Goal: Obtain resource: Download file/media

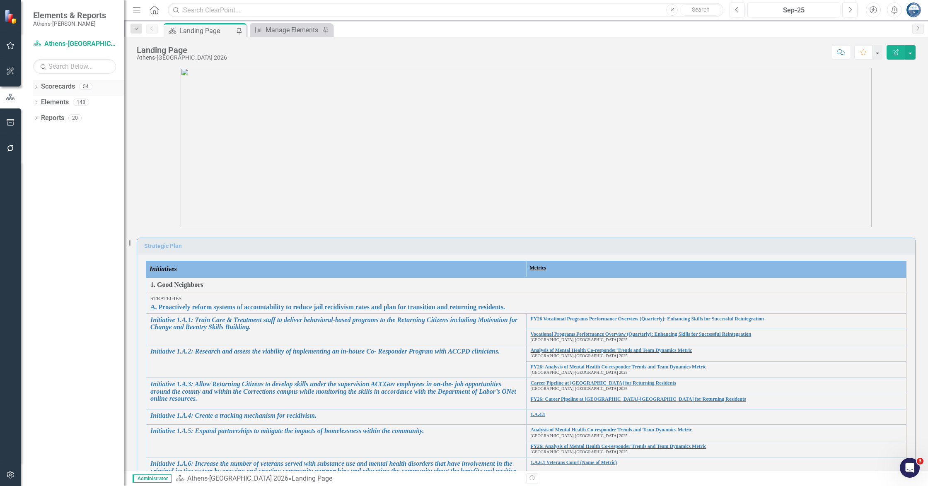
click at [37, 88] on icon "Dropdown" at bounding box center [36, 87] width 6 height 5
click at [65, 150] on link "[GEOGRAPHIC_DATA]-[GEOGRAPHIC_DATA] 2025" at bounding box center [85, 150] width 79 height 10
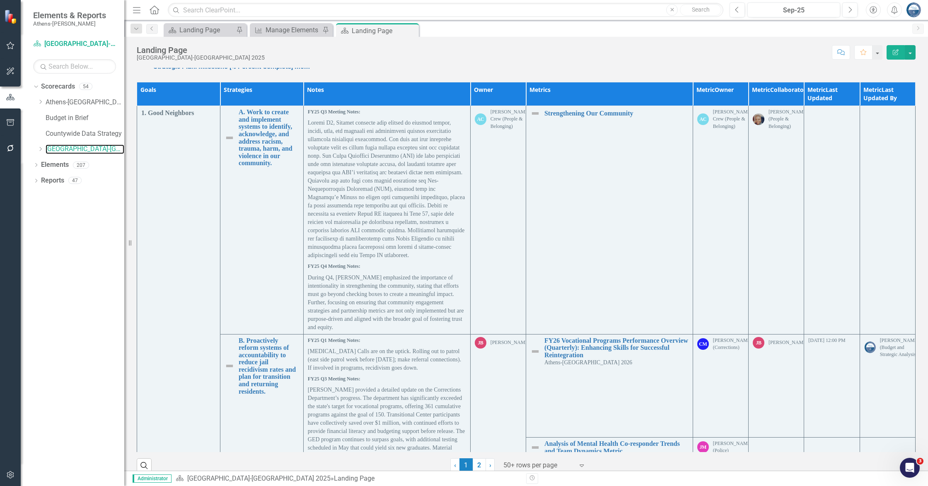
scroll to position [625, 0]
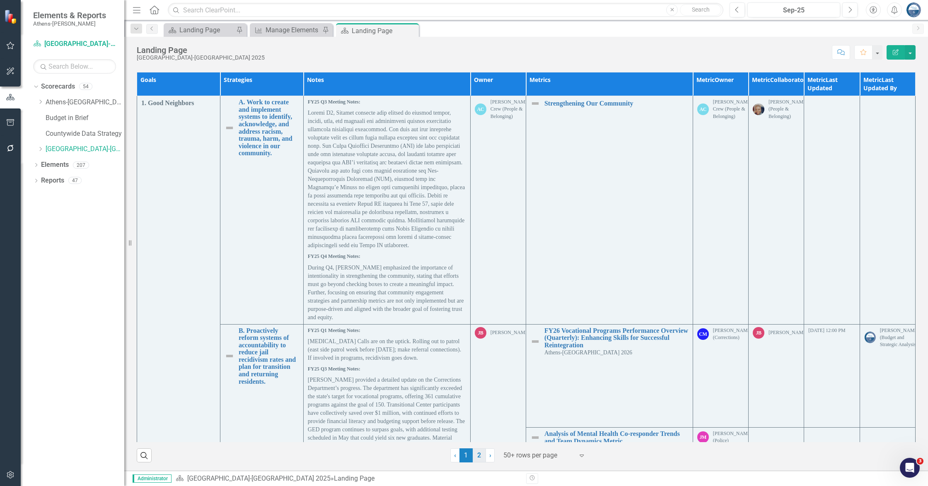
click at [476, 455] on link "2" at bounding box center [478, 455] width 13 height 14
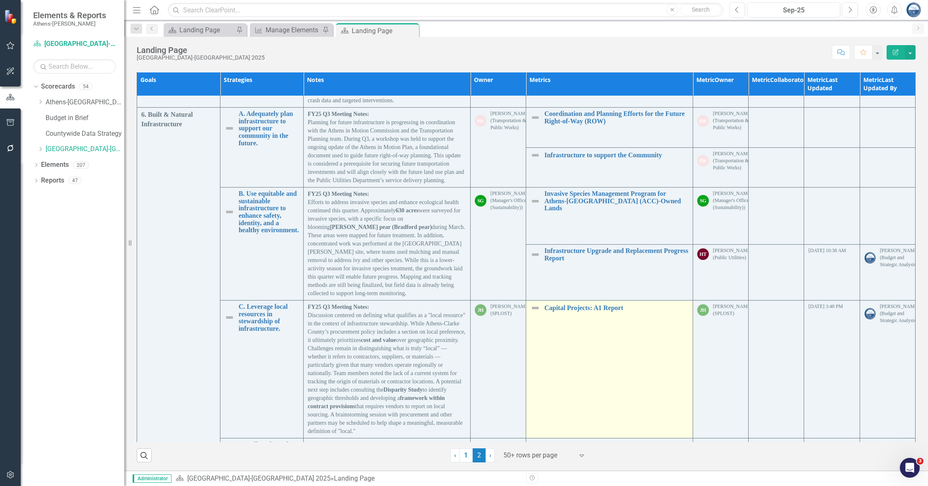
scroll to position [1864, 0]
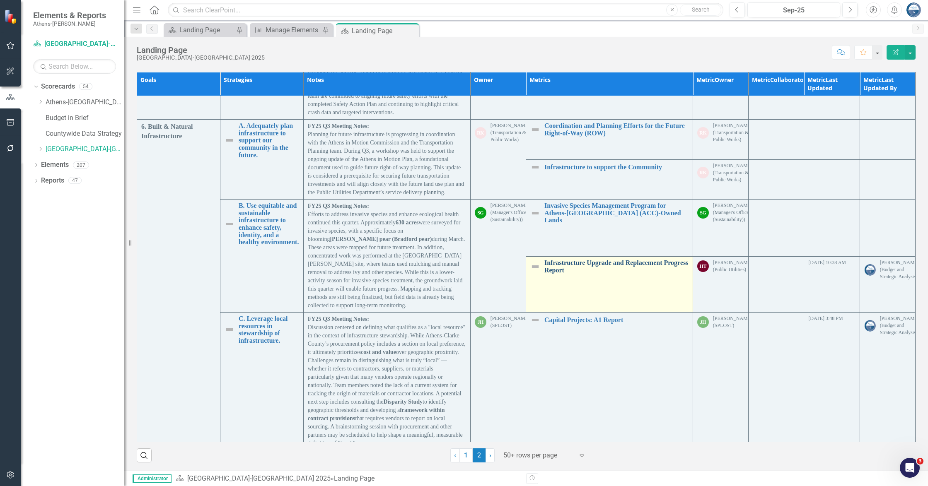
click at [605, 259] on link "Infrastructure Upgrade and Replacement Progress Report" at bounding box center [616, 266] width 144 height 14
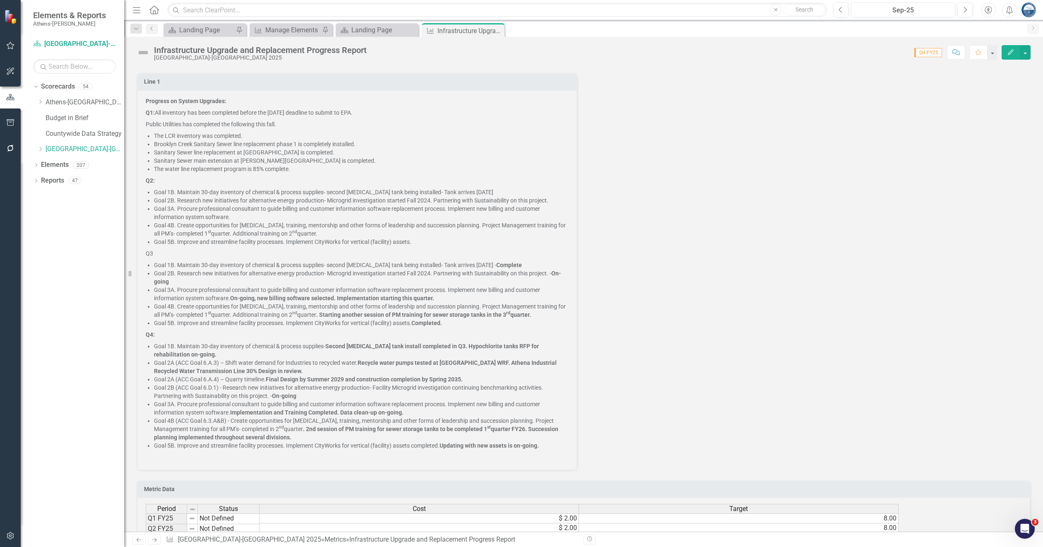
scroll to position [166, 0]
click at [731, 198] on div "Line 1 Progress on System Upgrades: Q1: All inventory has been completed before…" at bounding box center [583, 266] width 907 height 407
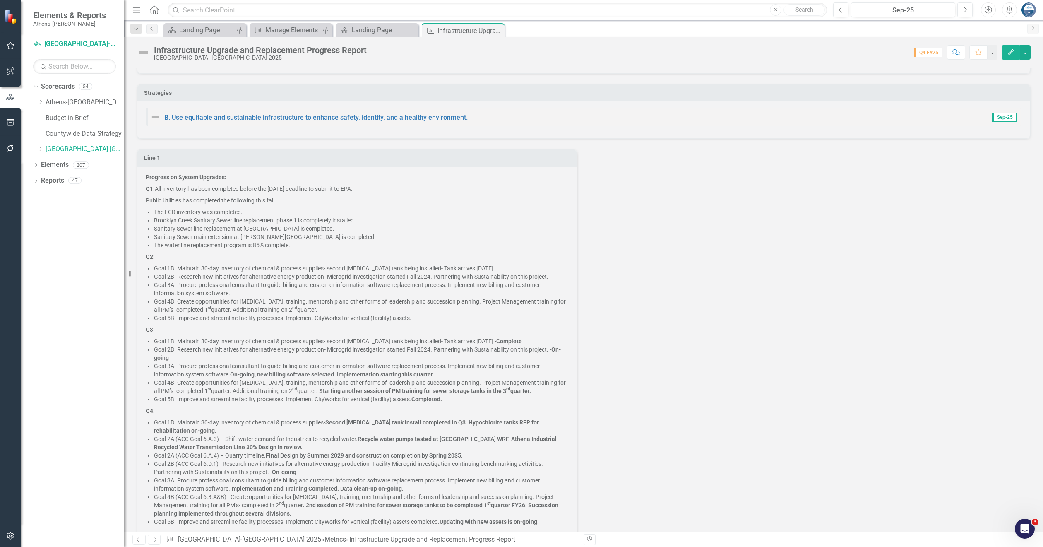
scroll to position [0, 0]
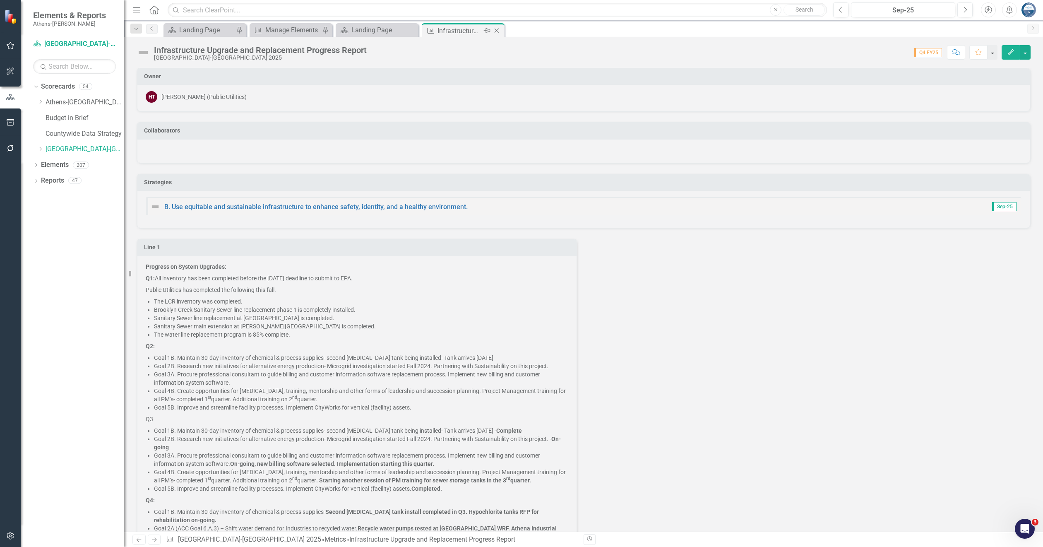
click at [496, 30] on icon at bounding box center [497, 31] width 5 height 5
click at [364, 32] on div "Infrastructure Upgrade and Replacement Progress Report" at bounding box center [374, 31] width 44 height 10
click at [411, 31] on icon at bounding box center [411, 31] width 5 height 5
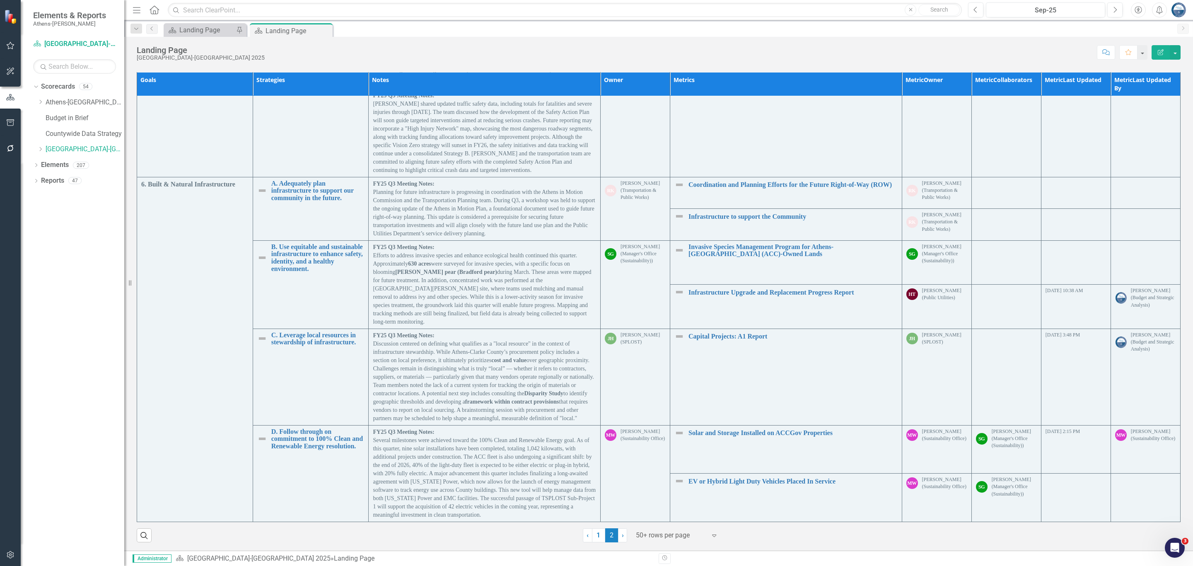
scroll to position [624, 0]
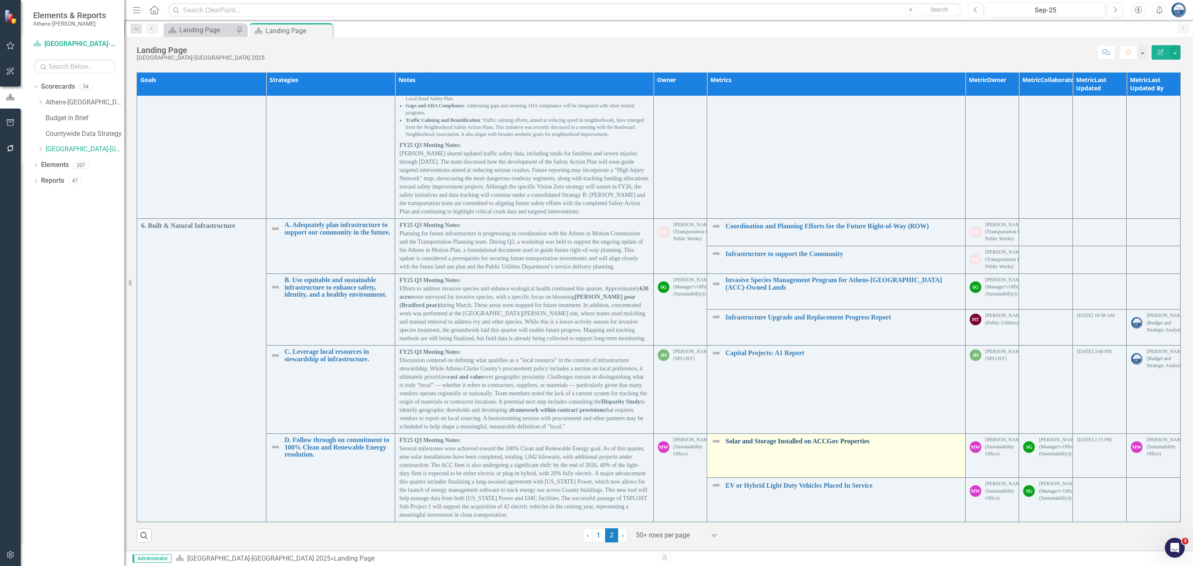
click at [763, 441] on link "Solar and Storage Installed on ACCGov Properties" at bounding box center [842, 440] width 235 height 7
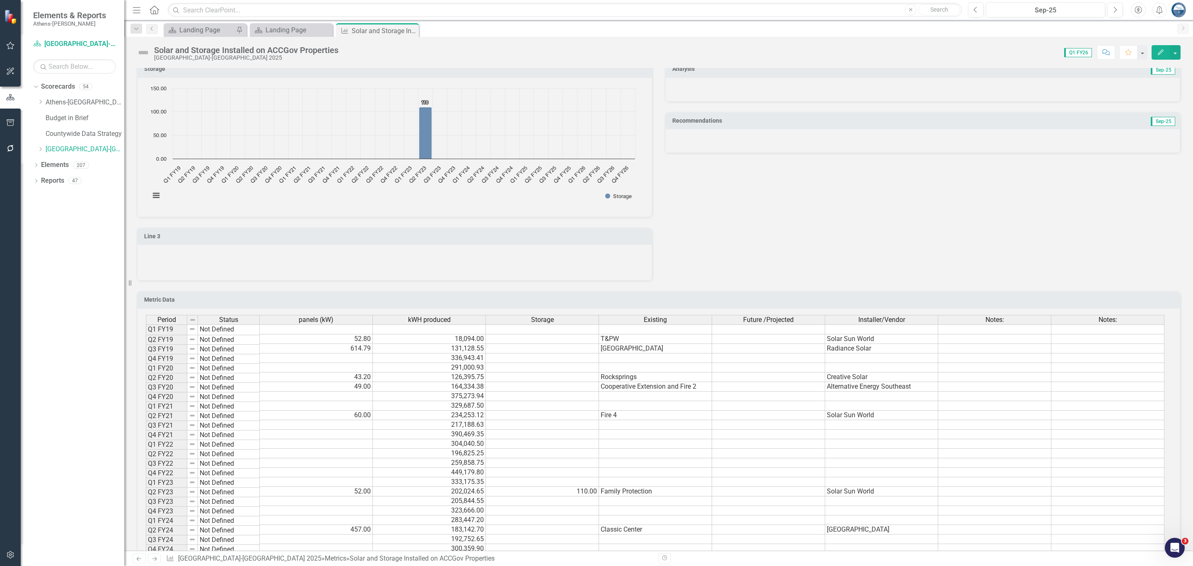
scroll to position [807, 0]
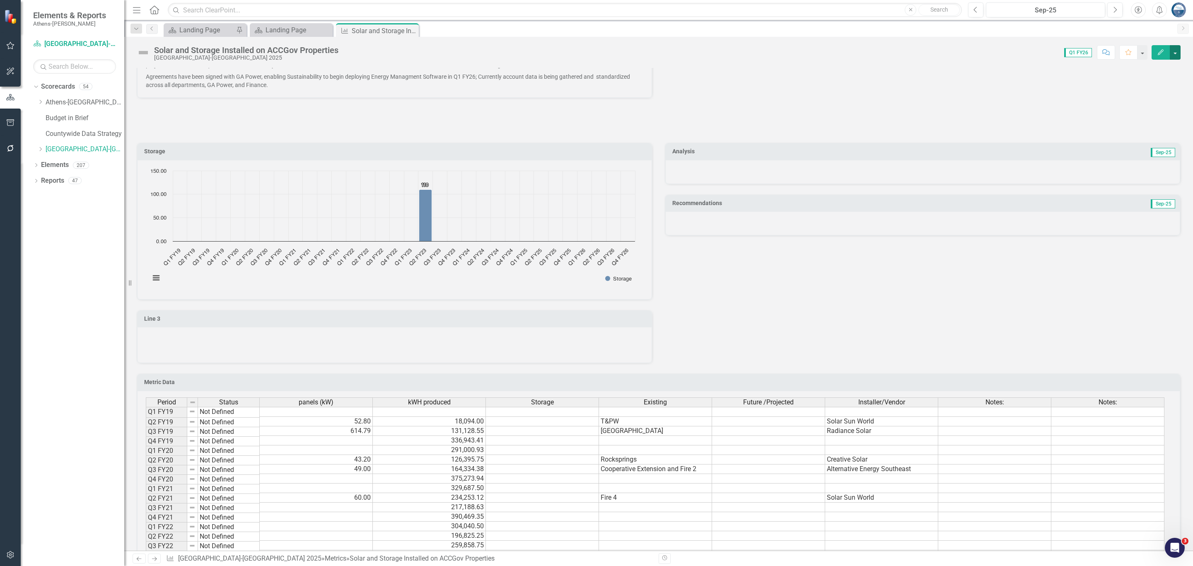
click at [927, 51] on button "button" at bounding box center [1174, 52] width 11 height 14
click at [927, 159] on link "Excel Export to Excel" at bounding box center [1143, 162] width 74 height 15
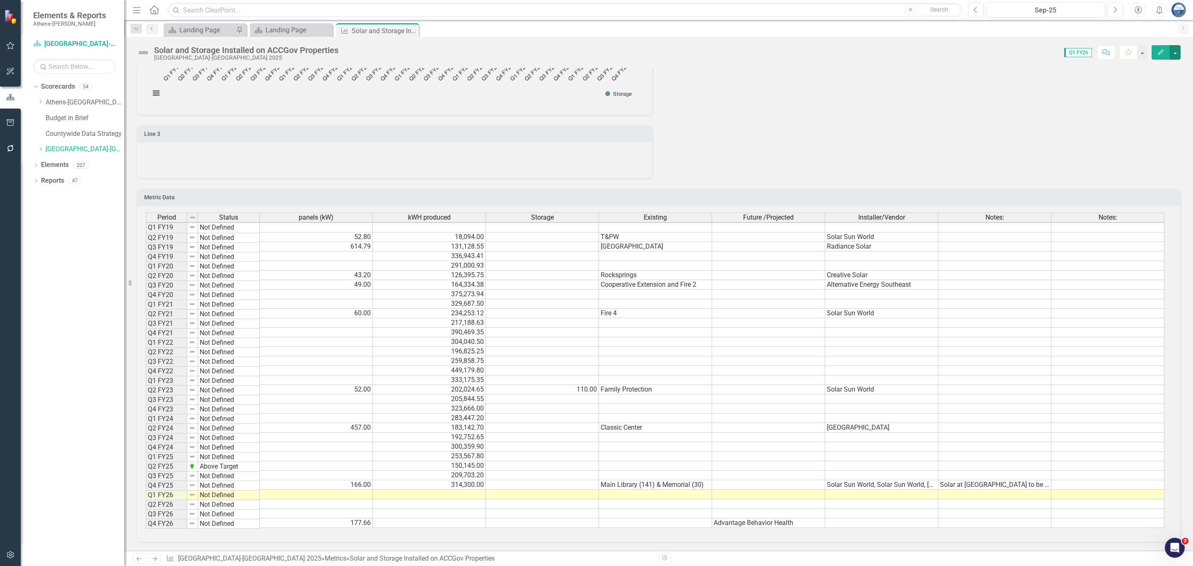
scroll to position [0, 0]
click at [608, 39] on span "Your export "Solar and Storage Installed on ACCGov Properties" is complete. Cli…" at bounding box center [602, 32] width 92 height 37
click at [12, 120] on icon "button" at bounding box center [10, 122] width 9 height 7
click at [8, 146] on icon "button" at bounding box center [10, 148] width 9 height 7
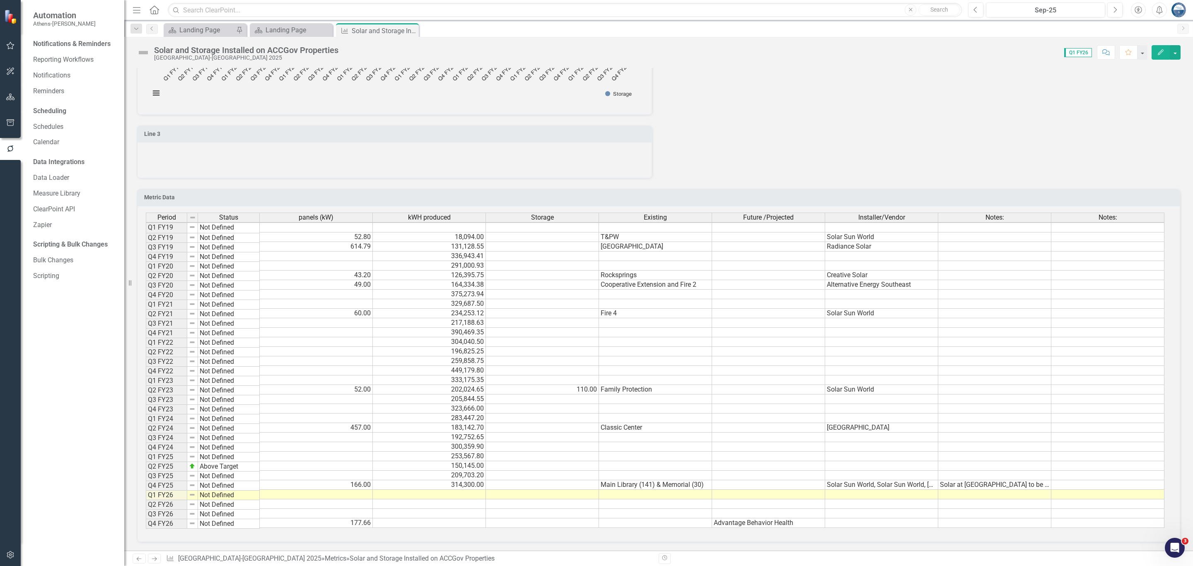
click at [8, 122] on icon "button" at bounding box center [10, 122] width 9 height 7
click at [9, 143] on button "button" at bounding box center [10, 148] width 19 height 17
click at [9, 120] on icon "button" at bounding box center [10, 122] width 9 height 7
click at [56, 144] on link "Page Exports" at bounding box center [74, 140] width 83 height 10
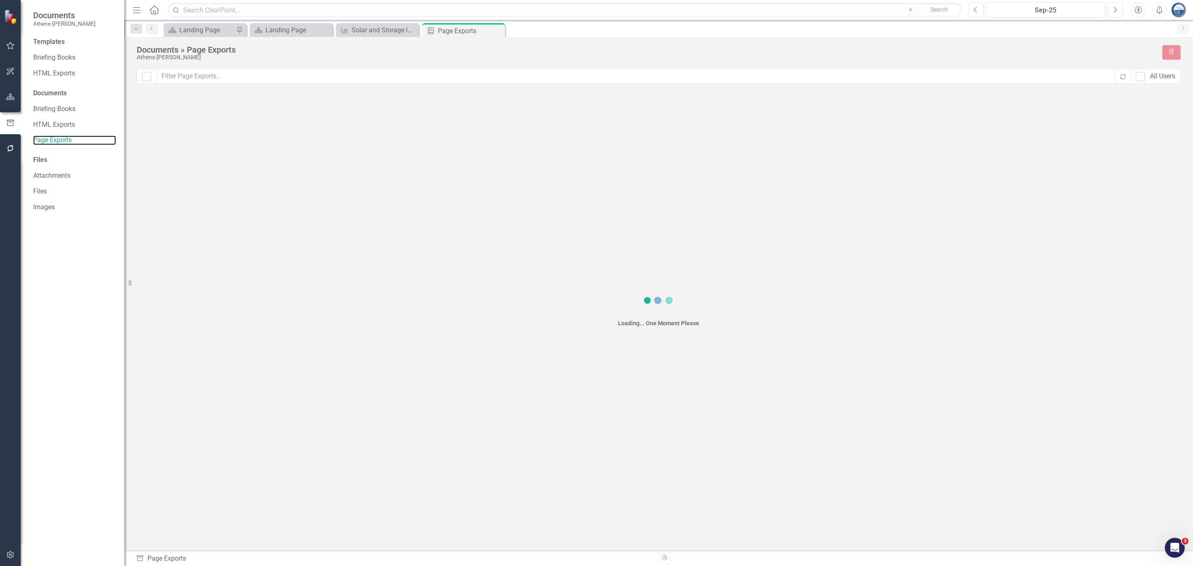
checkbox input "false"
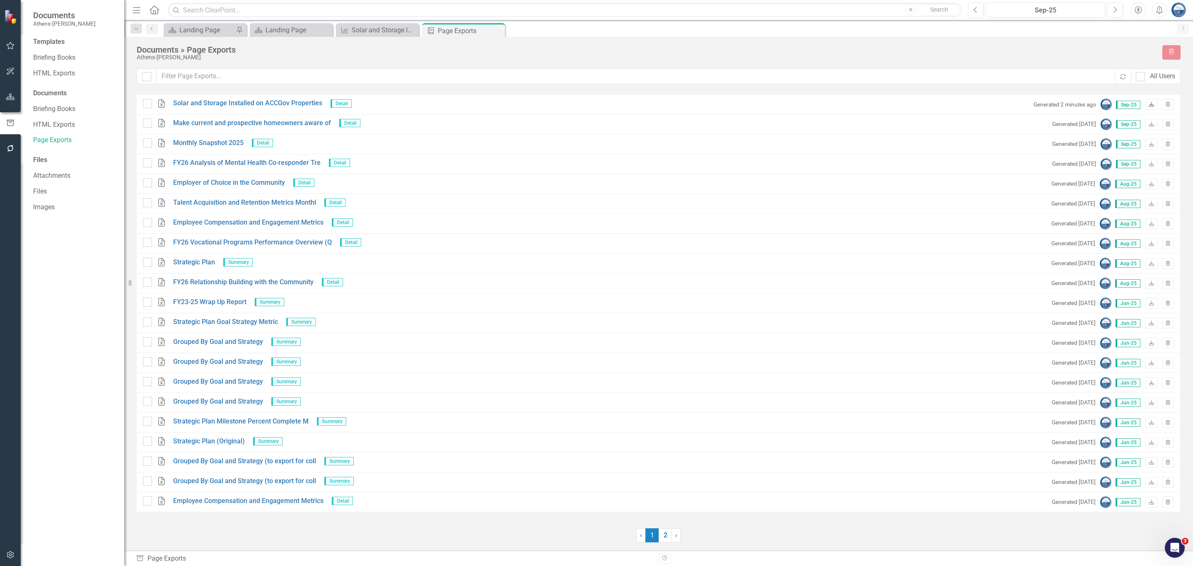
click at [927, 104] on icon "Download" at bounding box center [1151, 104] width 6 height 5
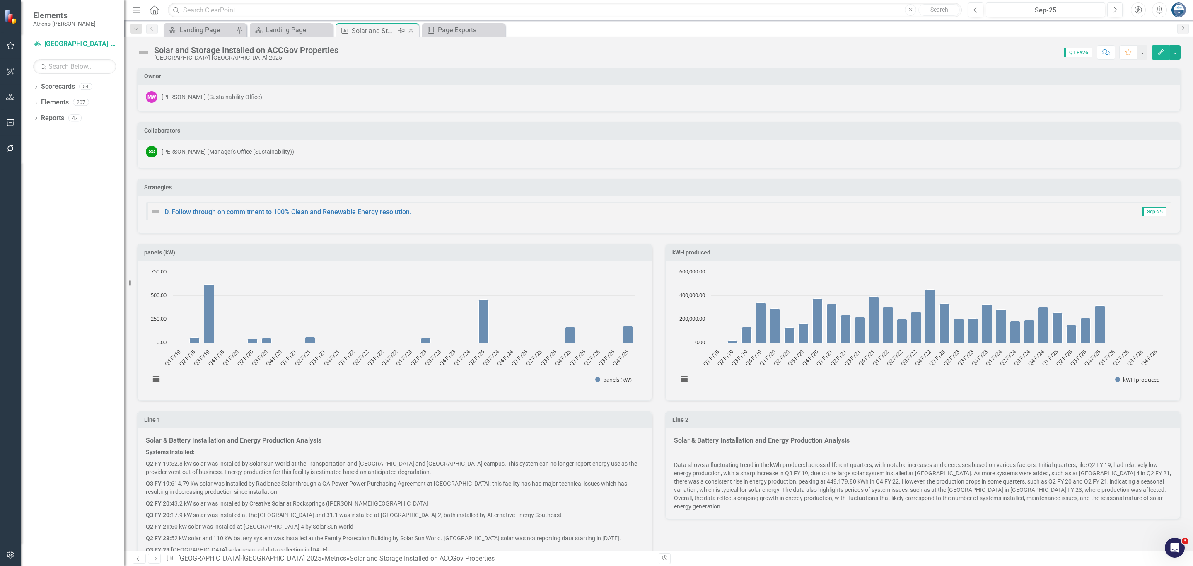
click at [369, 29] on div "Solar and Storage Installed on ACCGov Properties" at bounding box center [374, 31] width 44 height 10
click at [368, 30] on div "Solar and Storage Installed on ACCGov Properties" at bounding box center [374, 31] width 44 height 10
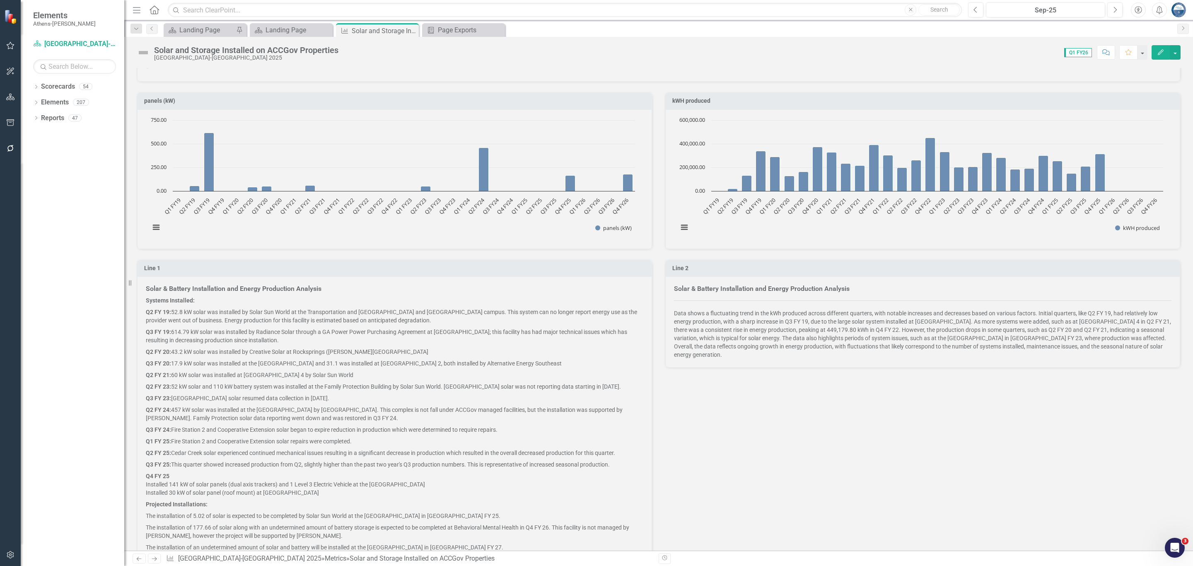
scroll to position [124, 0]
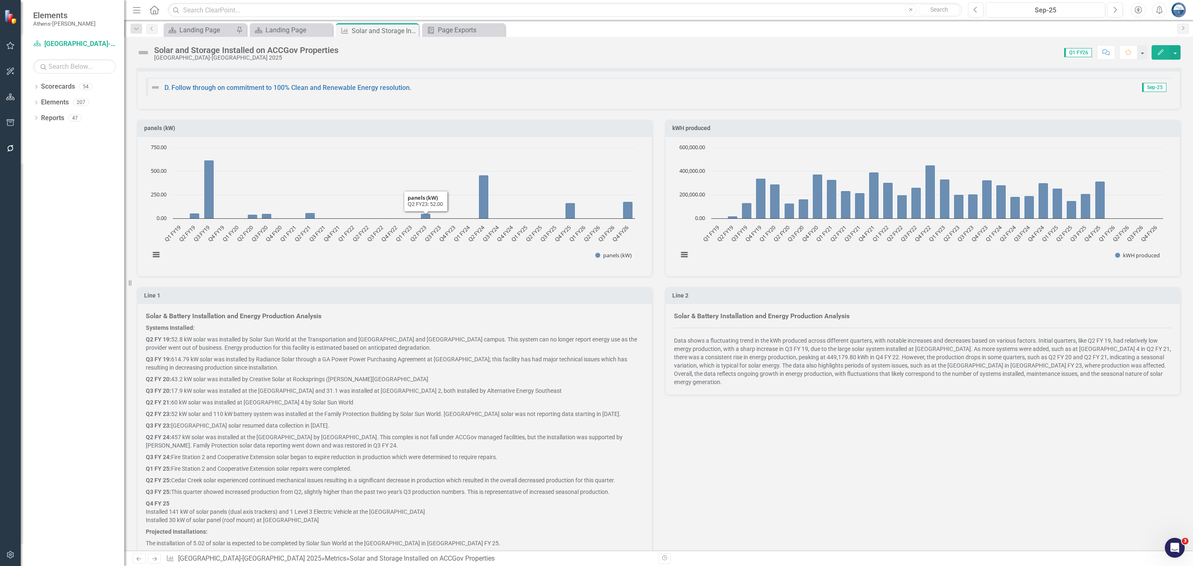
click at [212, 52] on div "Solar and Storage Installed on ACCGov Properties" at bounding box center [246, 50] width 184 height 9
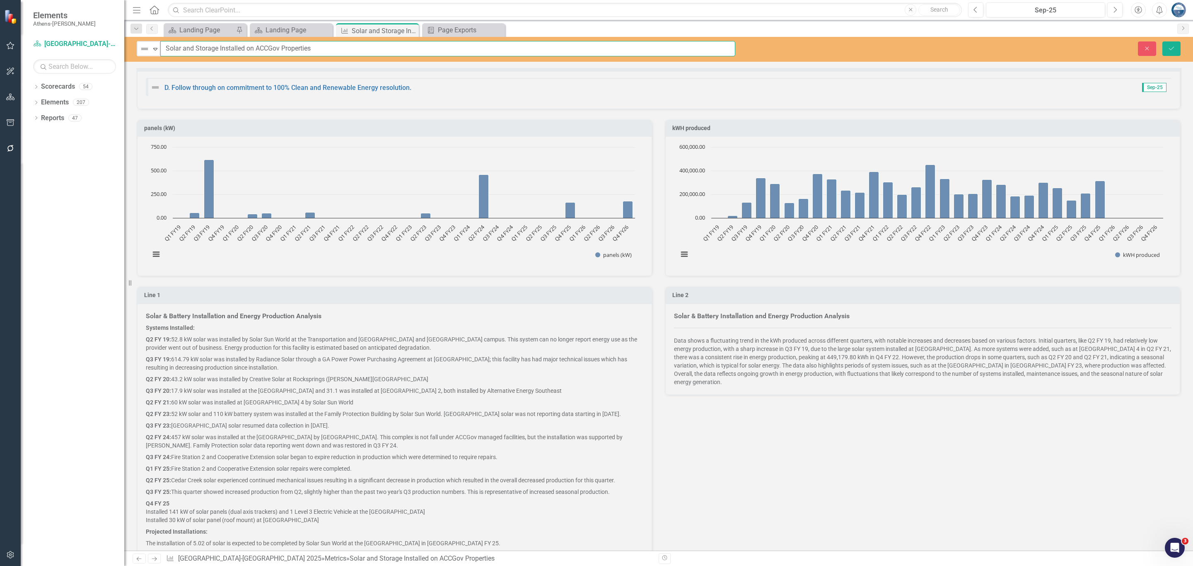
drag, startPoint x: 166, startPoint y: 47, endPoint x: 324, endPoint y: 55, distance: 158.8
click at [324, 55] on input "Solar and Storage Installed on ACCGov Properties" at bounding box center [447, 48] width 575 height 15
click at [927, 48] on icon "Close" at bounding box center [1146, 49] width 7 height 6
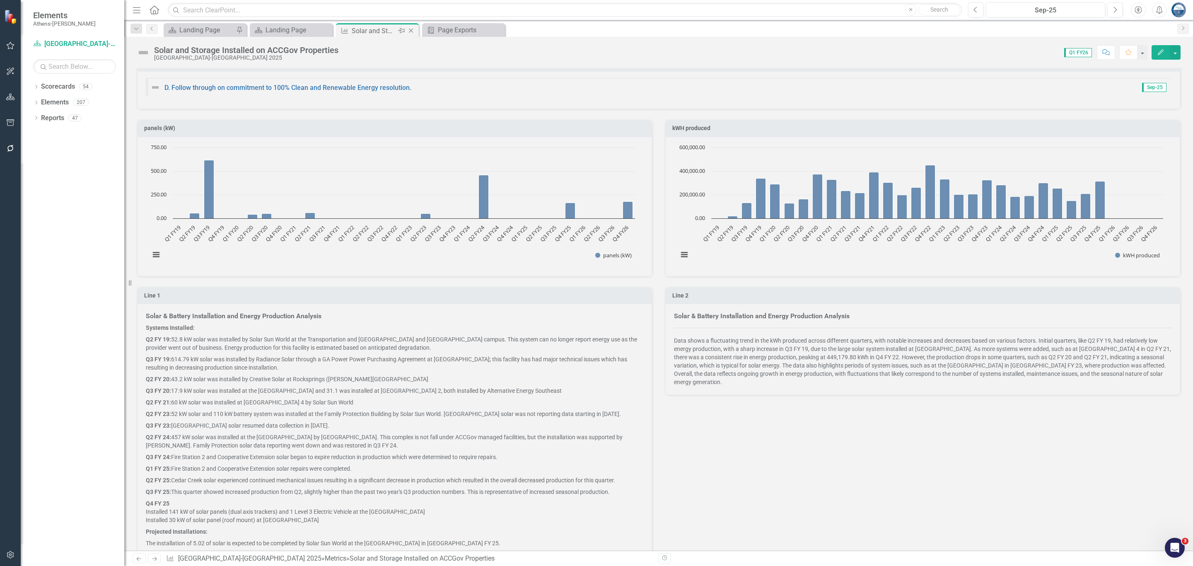
click at [411, 31] on icon at bounding box center [411, 31] width 5 height 5
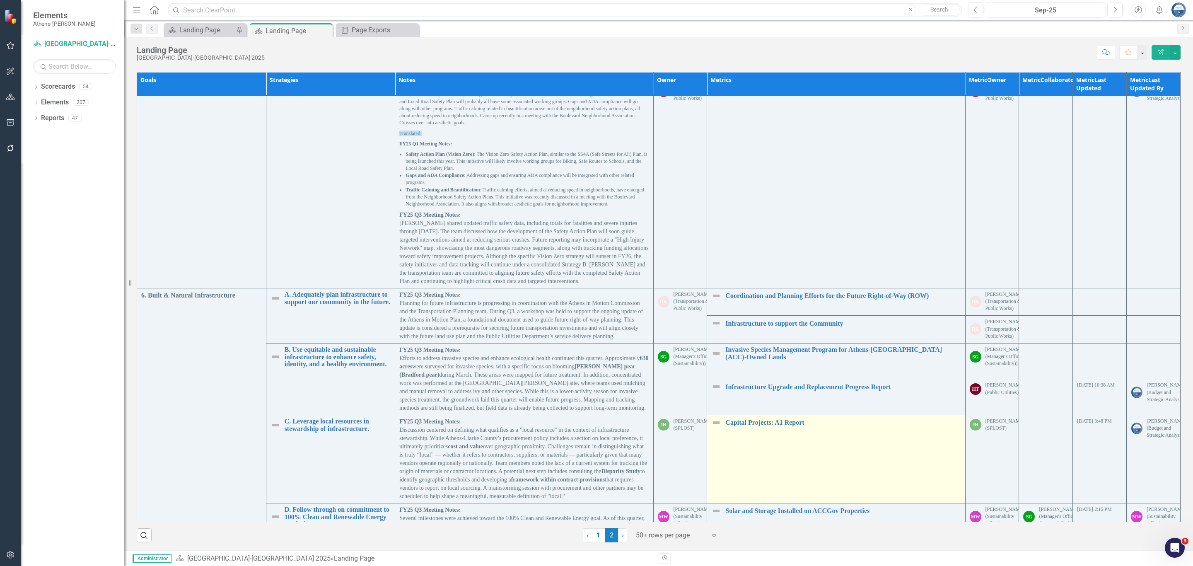
scroll to position [1195, 0]
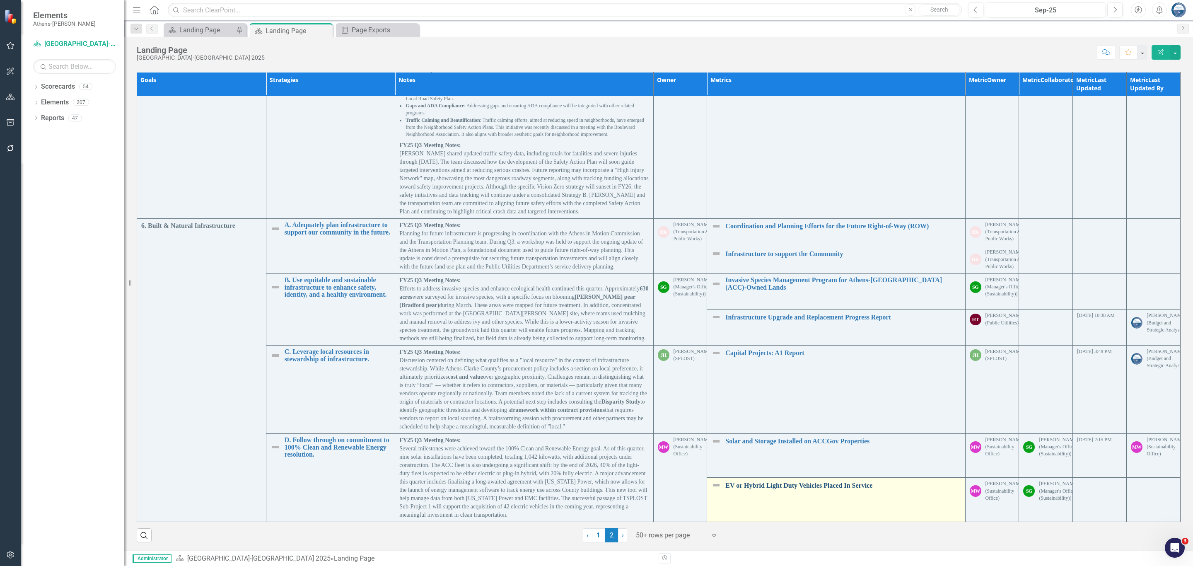
click at [768, 483] on link "EV or Hybrid Light Duty Vehicles Placed In Service" at bounding box center [842, 485] width 235 height 7
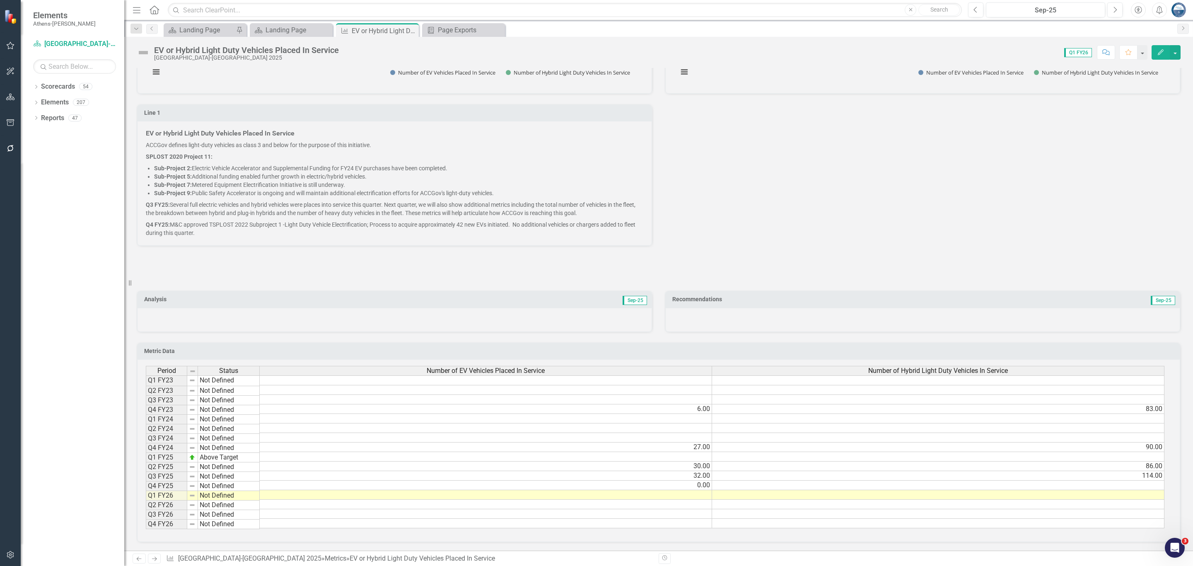
scroll to position [317, 0]
click at [927, 53] on button "button" at bounding box center [1174, 52] width 11 height 14
click at [927, 161] on link "Excel Export to Excel" at bounding box center [1143, 162] width 74 height 15
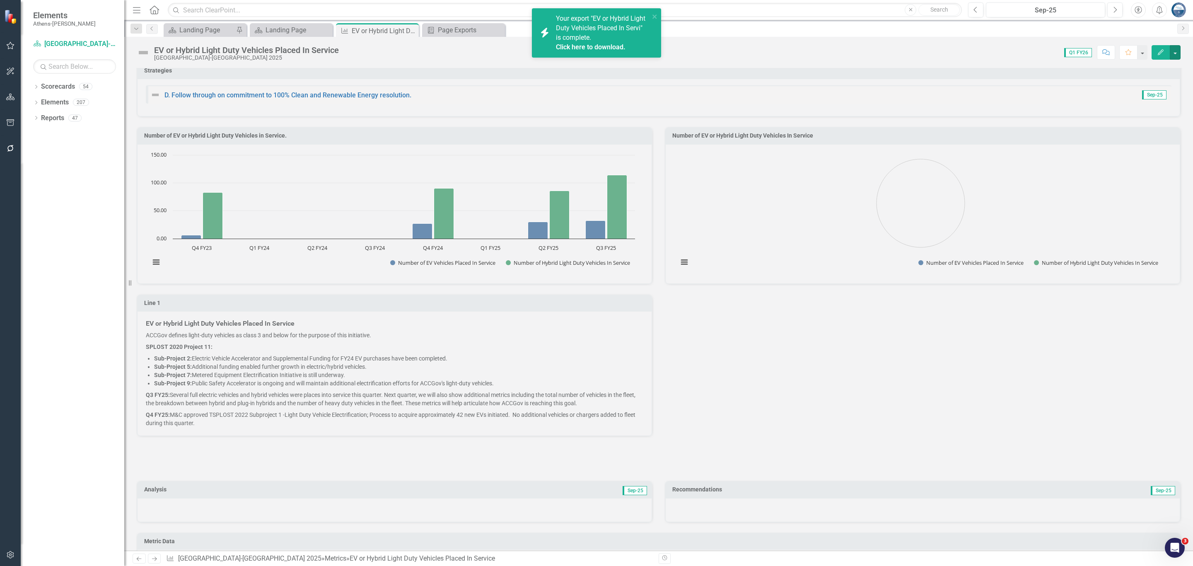
scroll to position [130, 0]
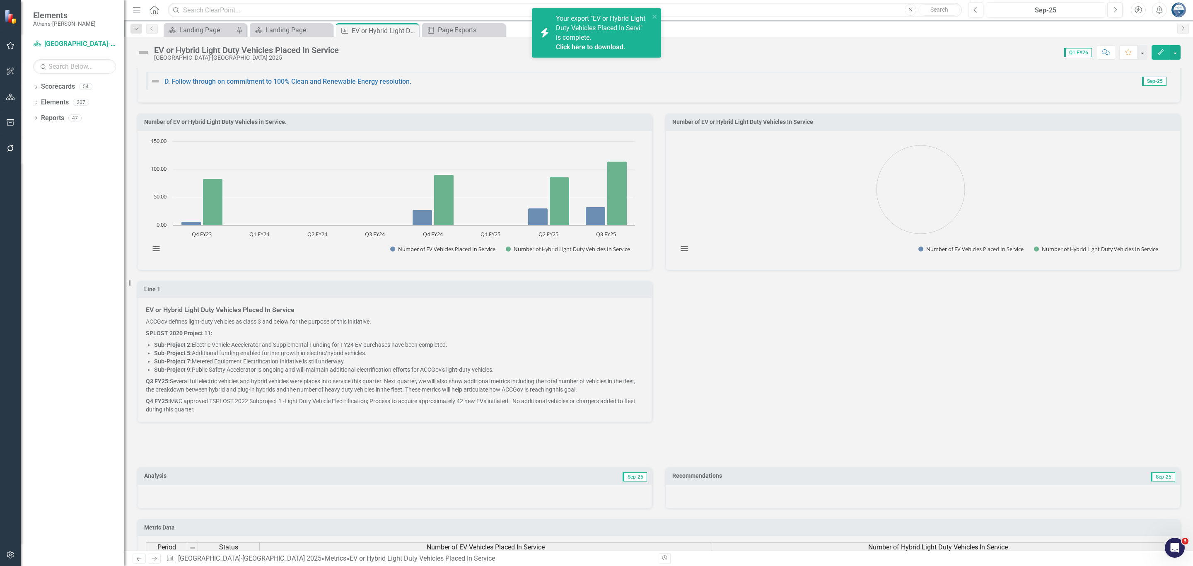
click at [582, 46] on link "Click here to download." at bounding box center [591, 47] width 70 height 8
click at [229, 49] on div "EV or Hybrid Light Duty Vehicles Placed In Service" at bounding box center [246, 50] width 185 height 9
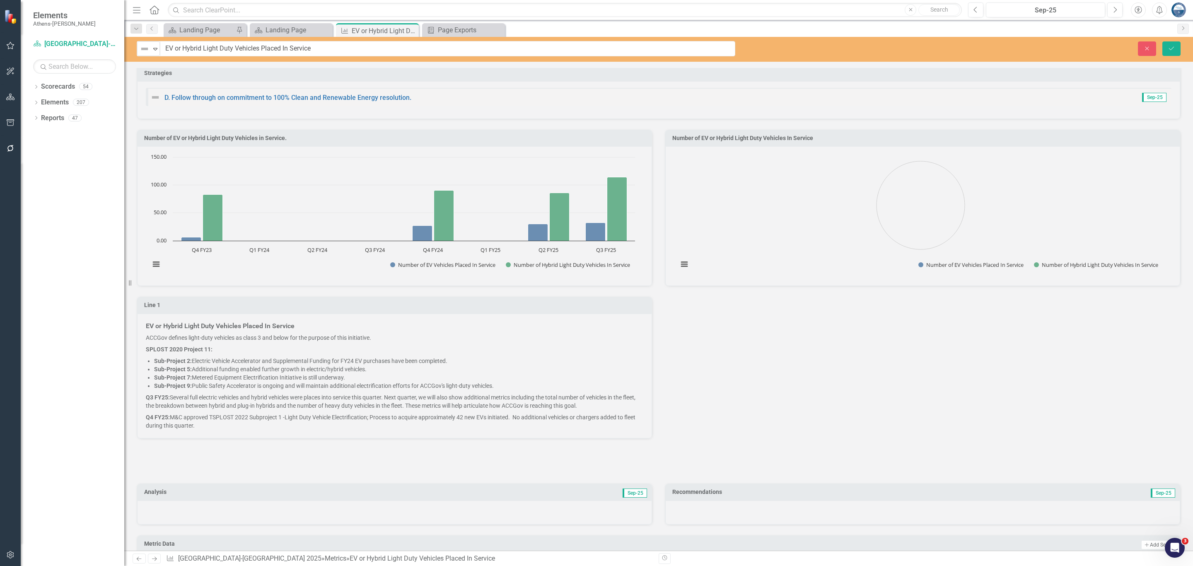
scroll to position [68, 0]
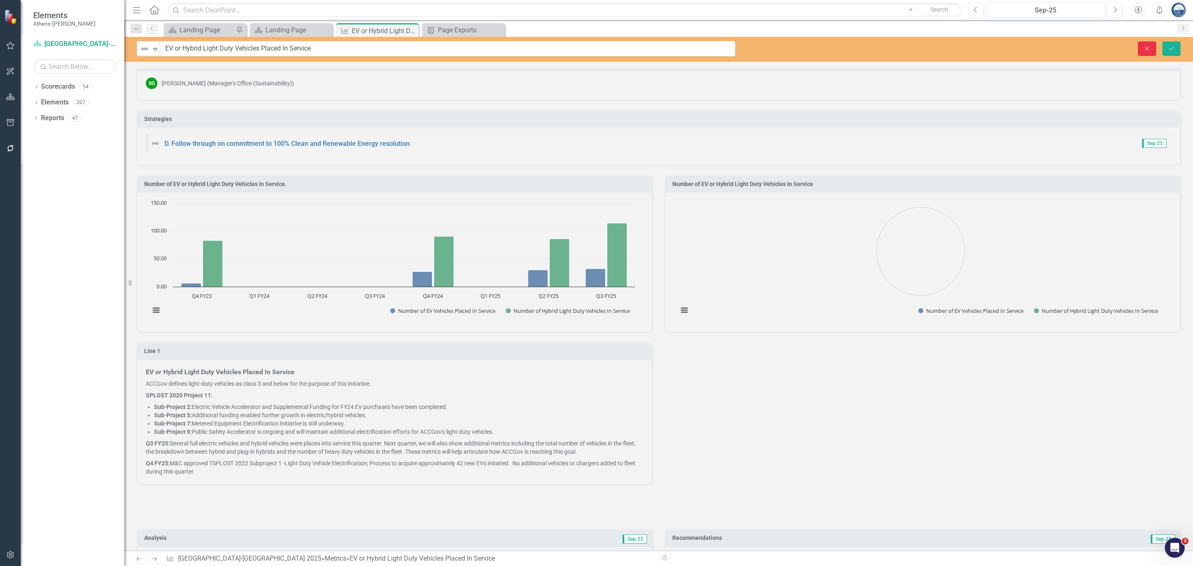
click at [927, 48] on icon "Close" at bounding box center [1146, 49] width 7 height 6
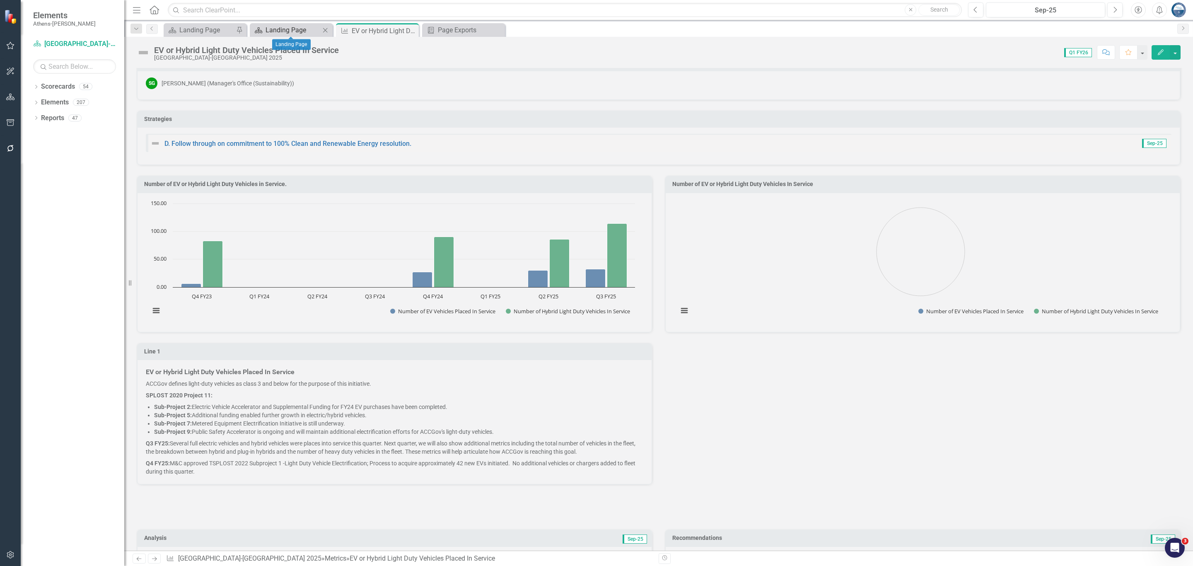
click at [294, 27] on div "Landing Page" at bounding box center [292, 30] width 55 height 10
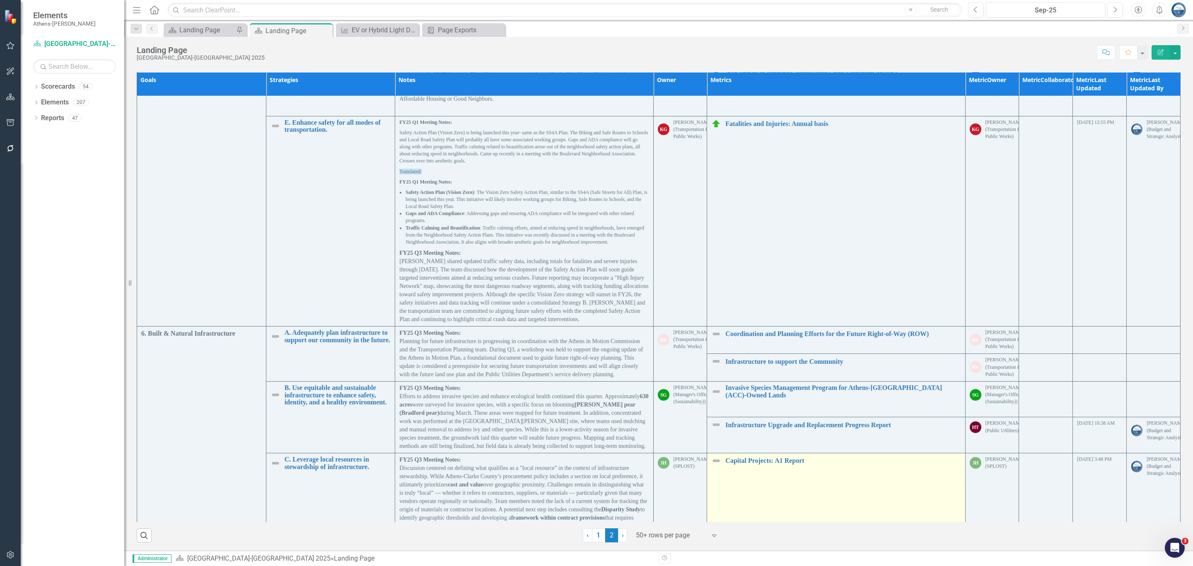
scroll to position [1195, 0]
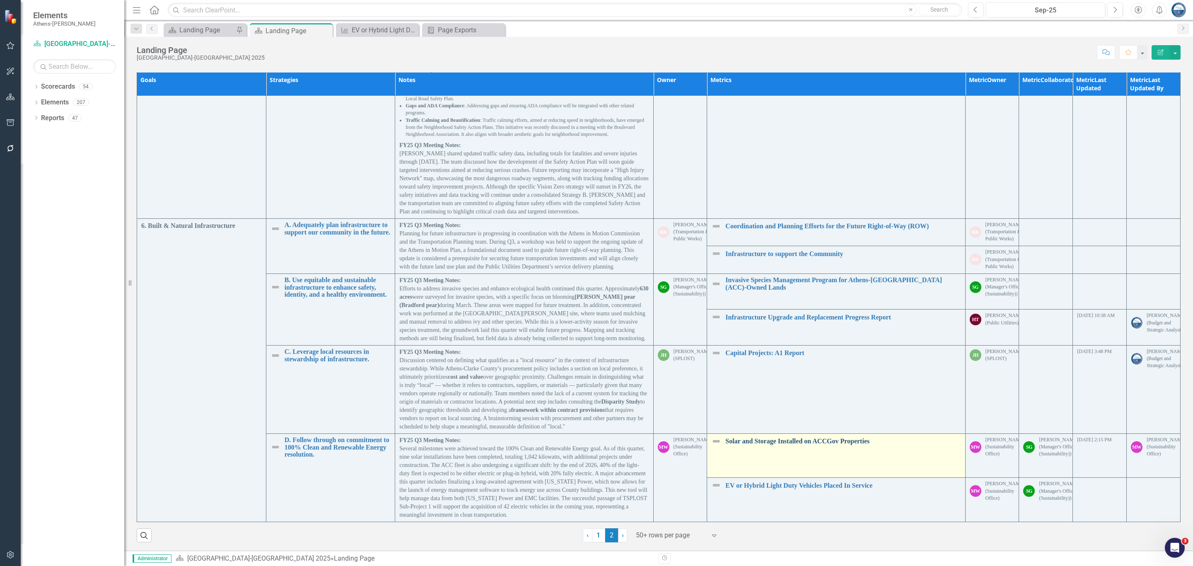
click at [840, 441] on link "Solar and Storage Installed on ACCGov Properties" at bounding box center [842, 440] width 235 height 7
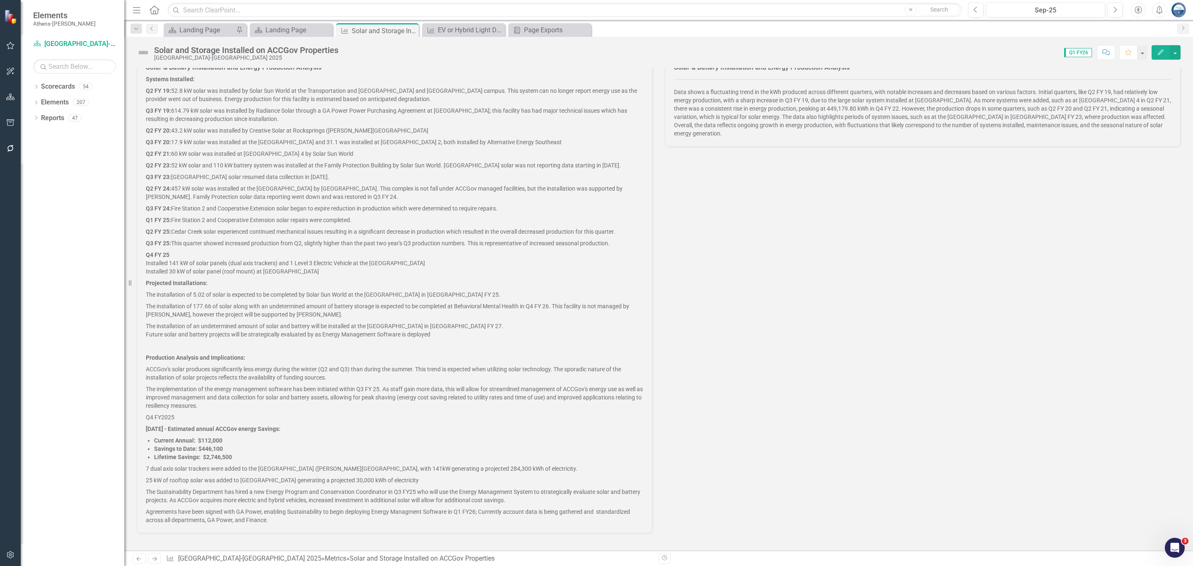
scroll to position [311, 0]
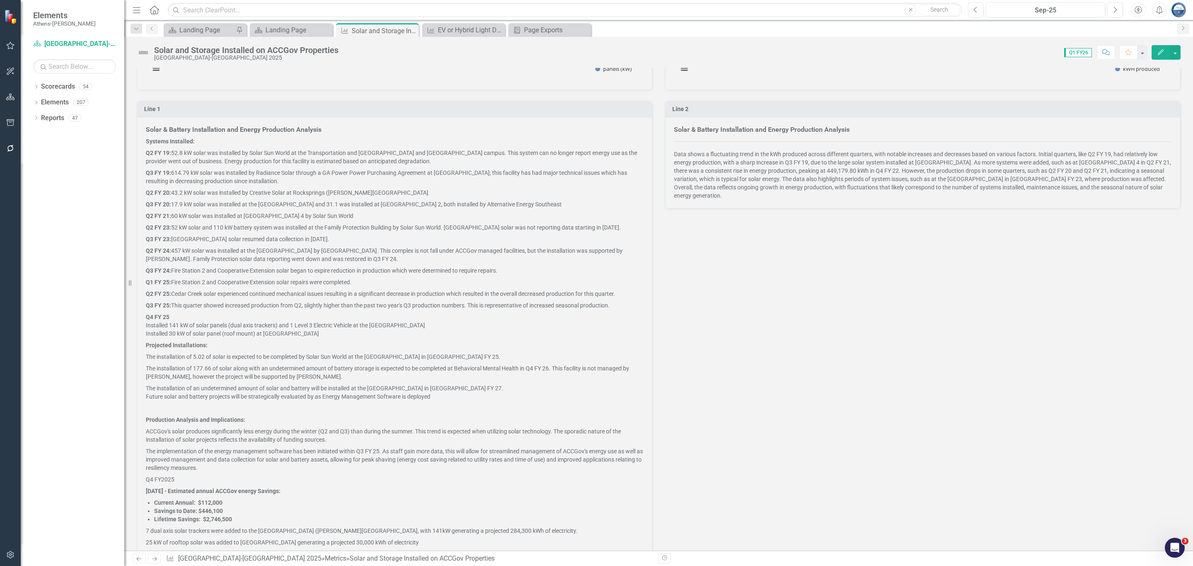
click at [287, 158] on p "Q2 FY 19: 52.8 kW solar was installed by Solar Sun World at the Transportation …" at bounding box center [394, 157] width 497 height 20
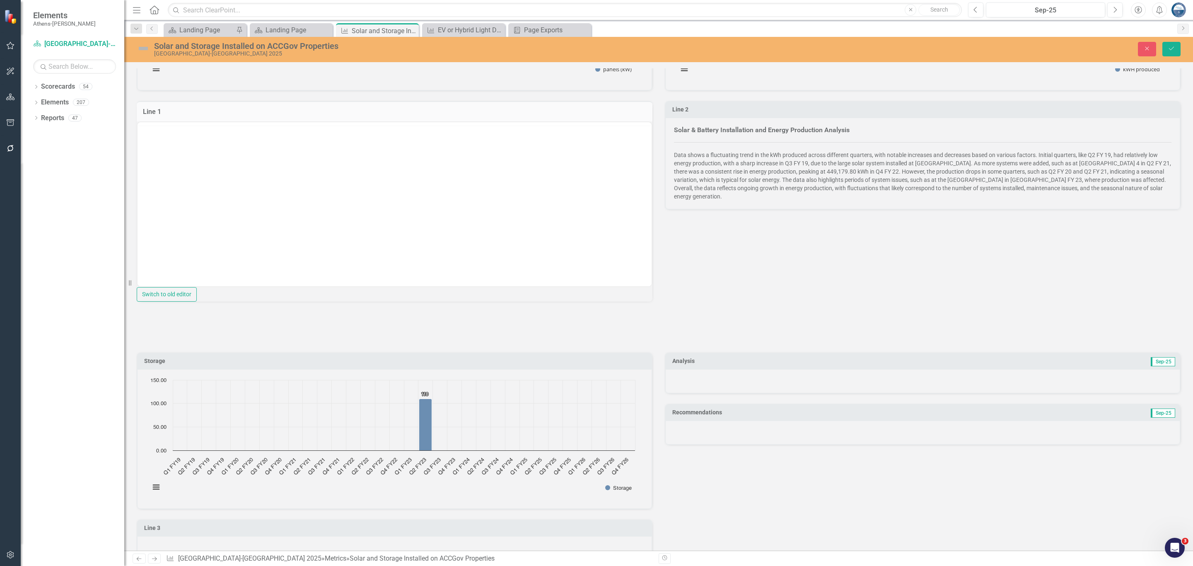
scroll to position [0, 0]
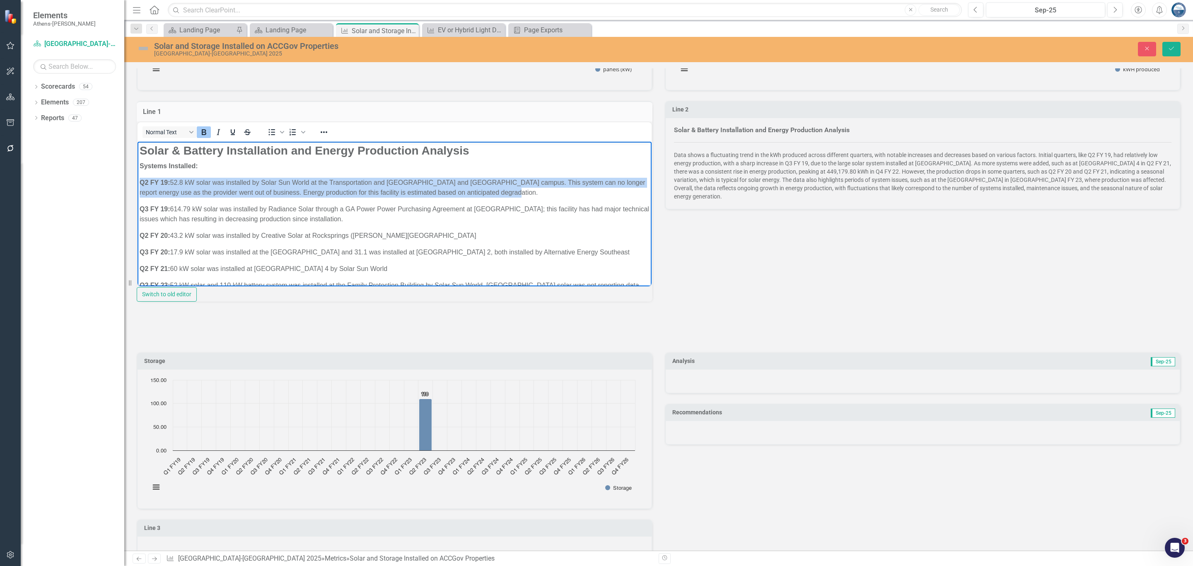
drag, startPoint x: 497, startPoint y: 192, endPoint x: 132, endPoint y: 181, distance: 365.4
click at [137, 181] on html "Solar & Battery Installation and Energy Production Analysis Systems Installed: …" at bounding box center [394, 481] width 514 height 681
copy p "Q2 FY 19: 52.8 kW solar was installed by Solar Sun World at the Transportation …"
drag, startPoint x: 436, startPoint y: 217, endPoint x: 282, endPoint y: 364, distance: 212.9
click at [137, 212] on html "Solar & Battery Installation and Energy Production Analysis Systems Installed: …" at bounding box center [394, 481] width 514 height 681
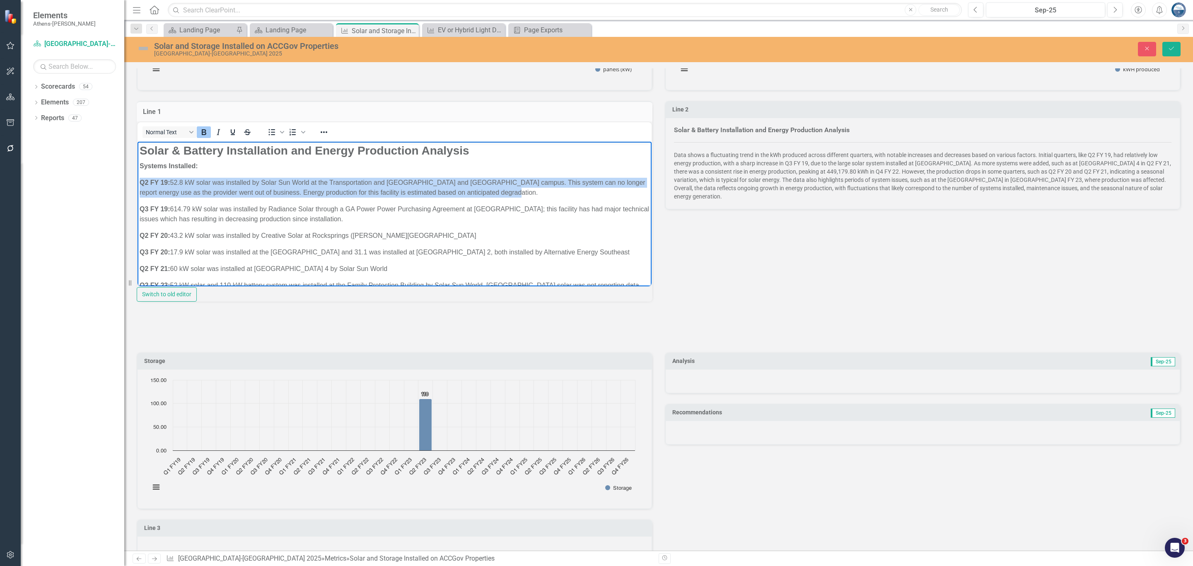
copy p "Q3 FY 19: 614.79 kW solar was installed by Radiance Solar through a GA Power Po…"
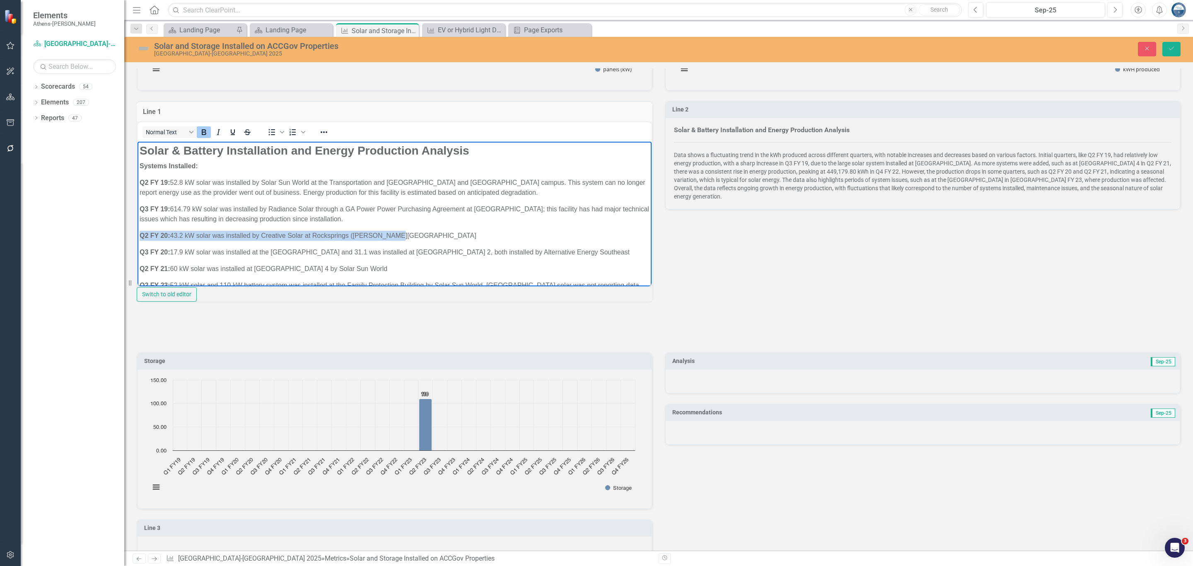
drag, startPoint x: 408, startPoint y: 236, endPoint x: 135, endPoint y: 234, distance: 272.5
click at [137, 234] on html "Solar & Battery Installation and Energy Production Analysis Systems Installed: …" at bounding box center [394, 481] width 514 height 681
copy p "Q2 FY 20: 43.2 kW solar was installed by Creative Solar at Rocksprings ([PERSON…"
drag, startPoint x: 138, startPoint y: 251, endPoint x: 622, endPoint y: 246, distance: 483.2
click at [622, 246] on body "Solar & Battery Installation and Energy Production Analysis Systems Installed: …" at bounding box center [394, 481] width 514 height 681
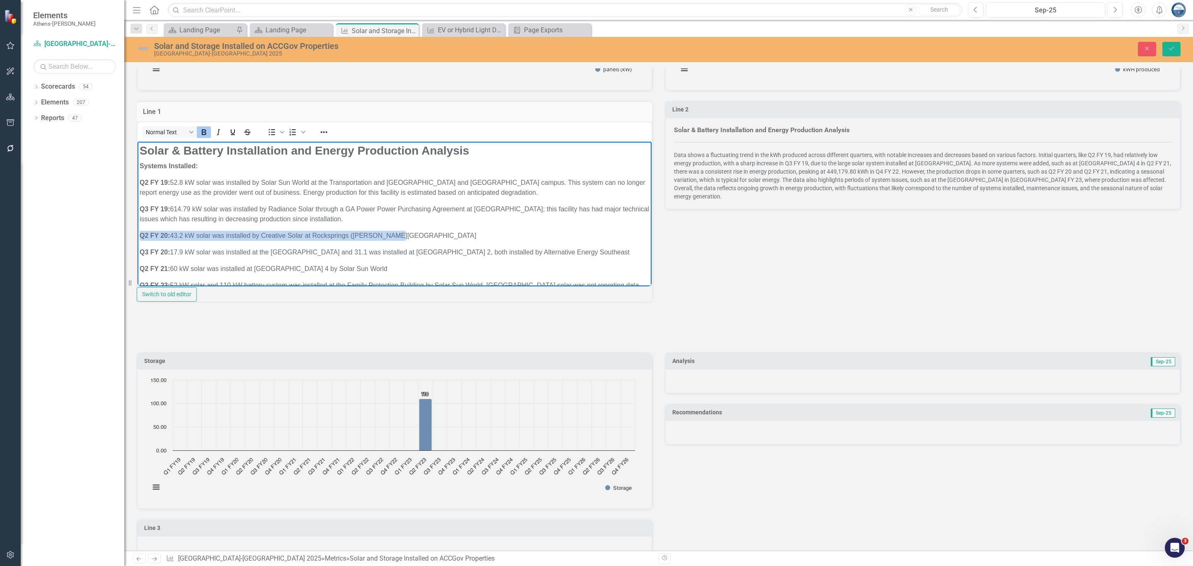
copy p "Q3 FY 20: 17.9 kW solar was installed at the [GEOGRAPHIC_DATA] and 31.1 was ins…"
click at [409, 235] on p "Q2 FY 20: 43.2 kW solar was installed by Creative Solar at Rocksprings ([PERSON…" at bounding box center [395, 235] width 510 height 10
drag, startPoint x: 410, startPoint y: 233, endPoint x: 132, endPoint y: 239, distance: 277.9
click at [137, 239] on html "Solar & Battery Installation and Energy Production Analysis Systems Installed: …" at bounding box center [394, 481] width 514 height 681
copy p "Q2 FY 20: 43.2 kW solar was installed by Creative Solar at Rocksprings ([PERSON…"
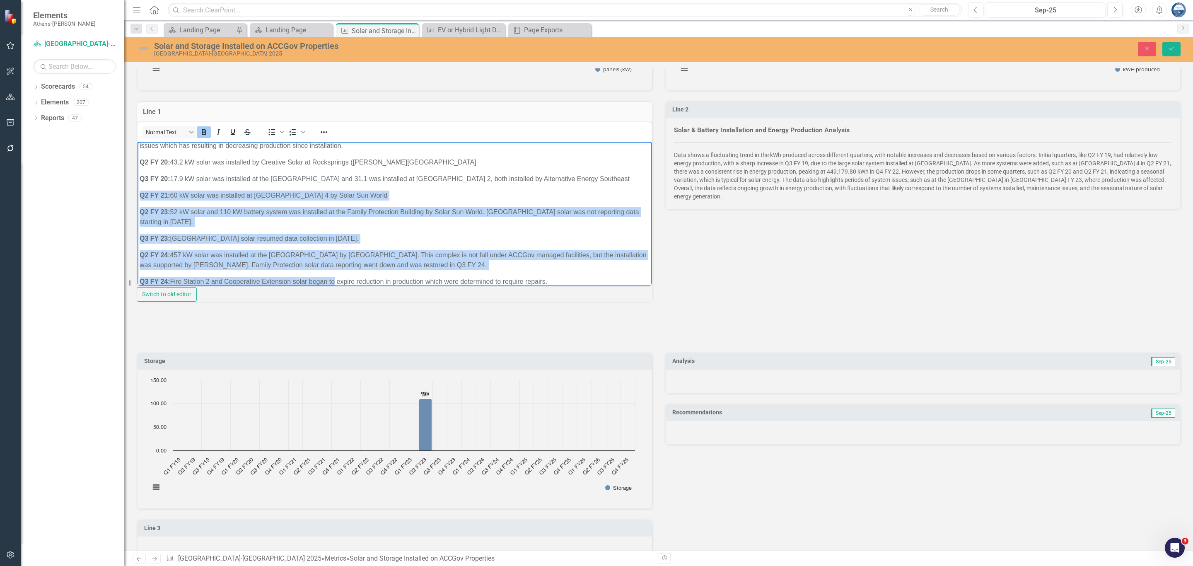
scroll to position [91, 0]
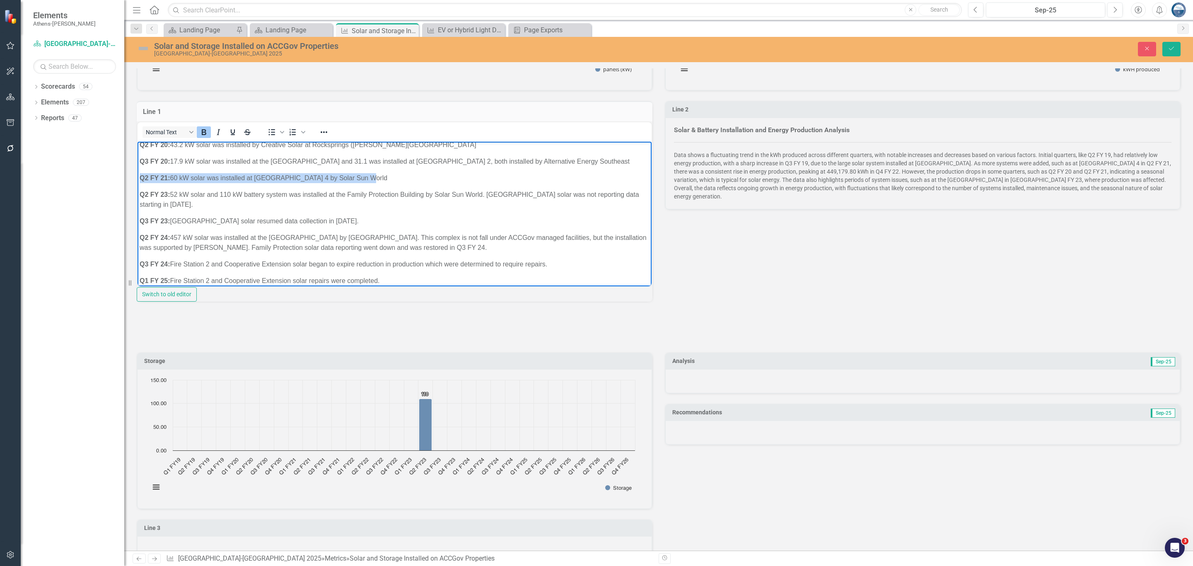
drag, startPoint x: 138, startPoint y: 266, endPoint x: 366, endPoint y: 169, distance: 247.7
click at [366, 169] on body "Solar & Battery Installation and Energy Production Analysis Systems Installed: …" at bounding box center [394, 391] width 514 height 681
copy p "Q2 FY 21: 60 kW solar was installed at [GEOGRAPHIC_DATA] 4 by Solar Sun World"
click at [226, 204] on p "Q2 FY 23: 52 kW solar and 110 kW battery system was installed at the [GEOGRAPHI…" at bounding box center [395, 199] width 510 height 20
drag, startPoint x: 226, startPoint y: 204, endPoint x: 140, endPoint y: 196, distance: 86.5
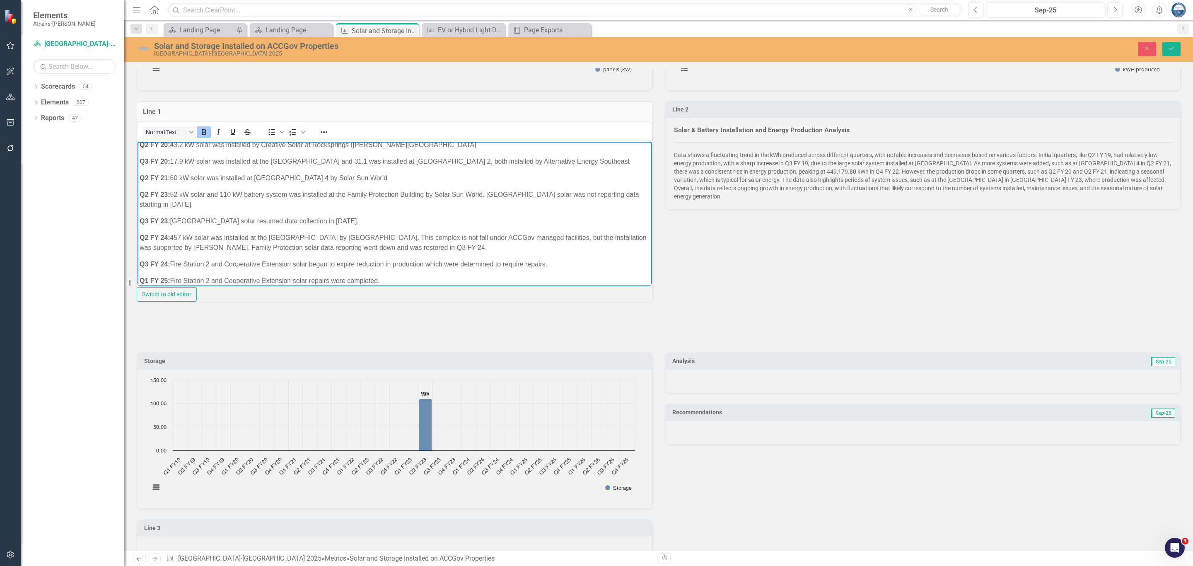
click at [140, 196] on p "Q2 FY 23: 52 kW solar and 110 kW battery system was installed at the [GEOGRAPHI…" at bounding box center [395, 199] width 510 height 20
copy p "Q2 FY 23: 52 kW solar and 110 kW battery system was installed at the [GEOGRAPHI…"
drag, startPoint x: 359, startPoint y: 220, endPoint x: 131, endPoint y: 222, distance: 228.6
click at [137, 222] on html "Solar & Battery Installation and Energy Production Analysis Systems Installed: …" at bounding box center [394, 391] width 514 height 681
copy p "Q3 FY 23: [GEOGRAPHIC_DATA] solar resumed data collection in [DATE]."
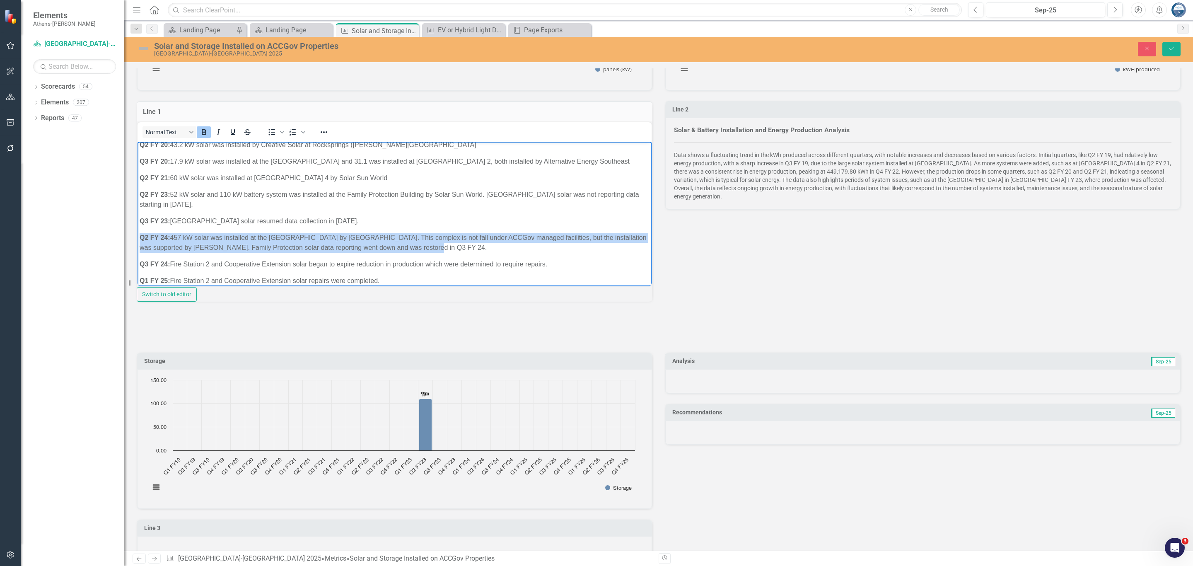
drag, startPoint x: 449, startPoint y: 247, endPoint x: 142, endPoint y: 234, distance: 307.5
click at [142, 234] on p "Q2 FY 24: 457 kW solar was installed at the [GEOGRAPHIC_DATA] by [GEOGRAPHIC_DA…" at bounding box center [395, 242] width 510 height 20
copy p "Q2 FY 24: 457 kW solar was installed at the [GEOGRAPHIC_DATA] by [GEOGRAPHIC_DA…"
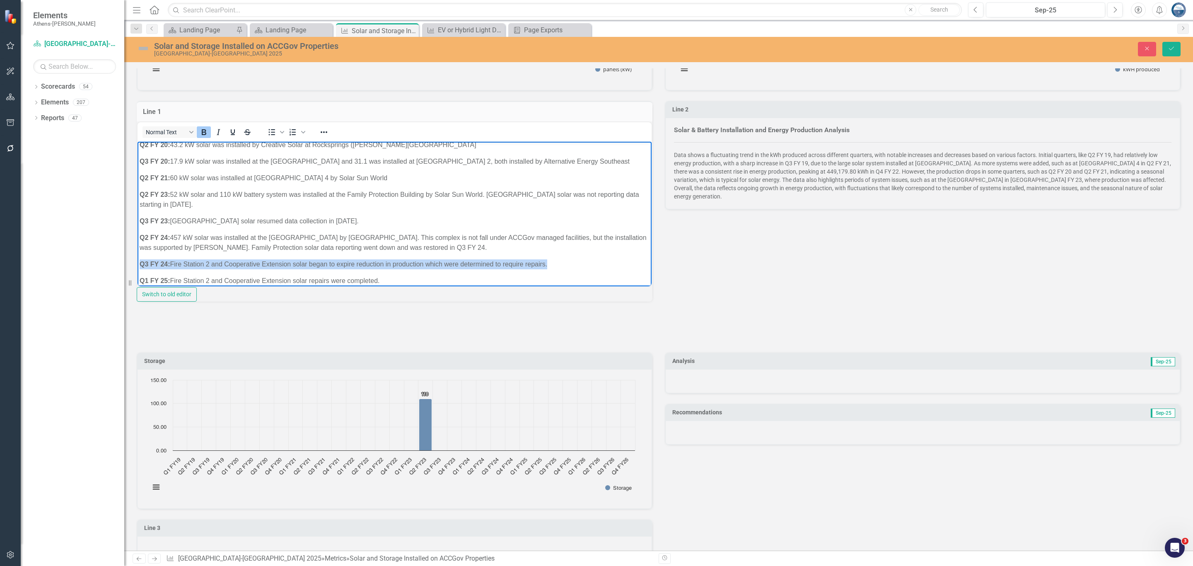
drag, startPoint x: 555, startPoint y: 265, endPoint x: 139, endPoint y: 261, distance: 416.2
click at [140, 261] on p "Q3 FY 24: Fire Station 2 and Cooperative Extension solar began to expire reduct…" at bounding box center [395, 264] width 510 height 10
copy p "Q3 FY 24: Fire Station 2 and Cooperative Extension solar began to expire reduct…"
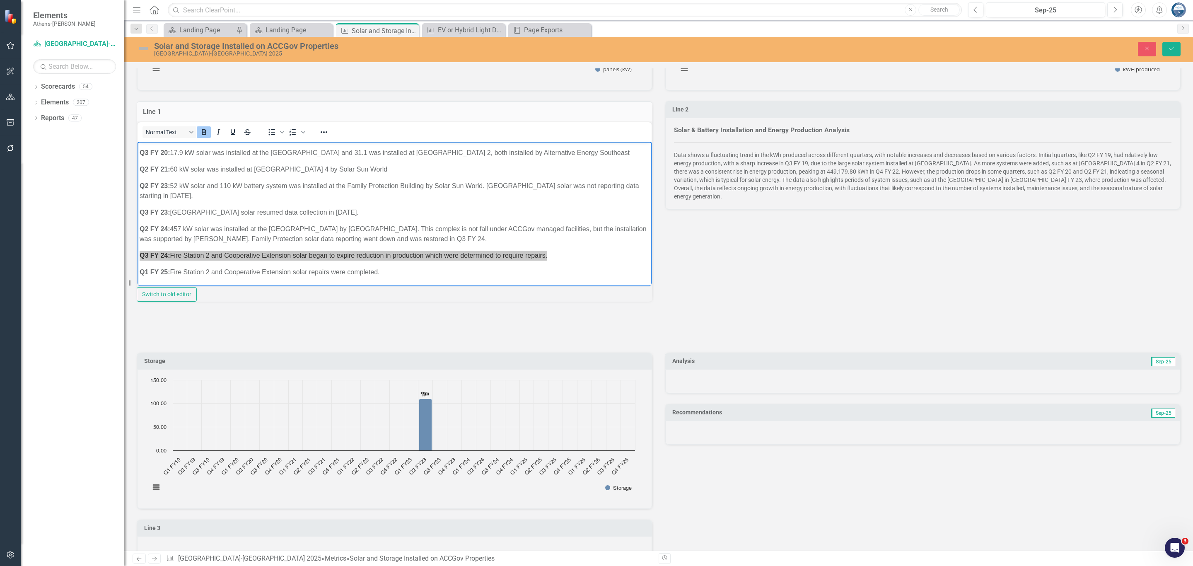
scroll to position [153, 0]
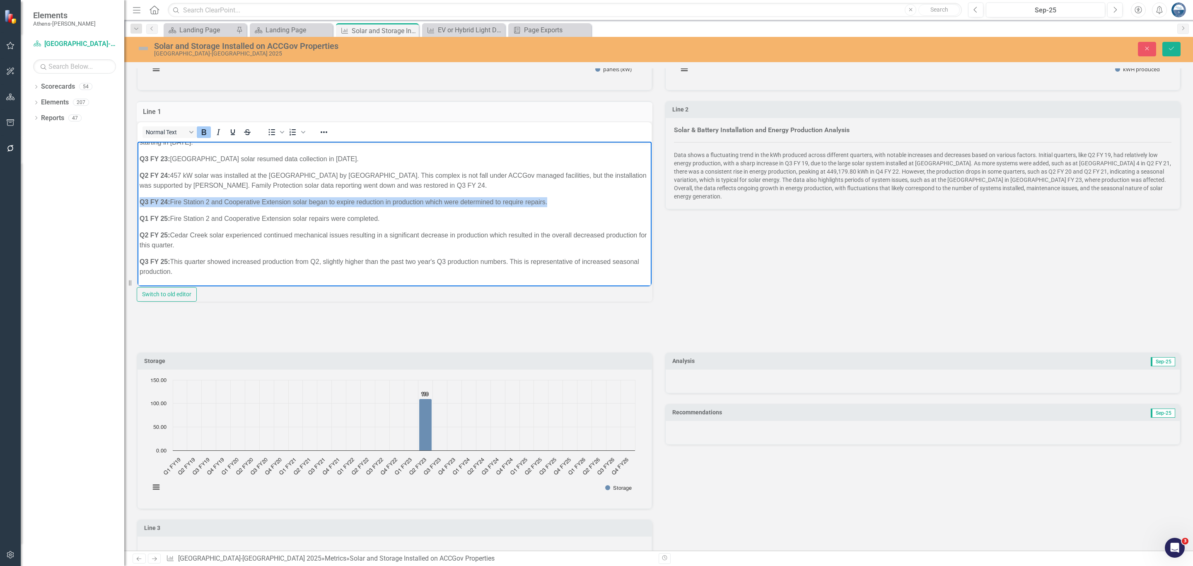
drag, startPoint x: 388, startPoint y: 217, endPoint x: 138, endPoint y: 220, distance: 249.3
click at [138, 220] on body "Solar & Battery Installation and Energy Production Analysis Systems Installed: …" at bounding box center [394, 328] width 514 height 681
click at [230, 246] on p "Q2 FY 25: Cedar Creek solar experienced continued mechanical issues resulting i…" at bounding box center [395, 240] width 510 height 20
drag, startPoint x: 224, startPoint y: 247, endPoint x: 135, endPoint y: 229, distance: 90.1
click at [137, 229] on html "Solar & Battery Installation and Energy Production Analysis Systems Installed: …" at bounding box center [394, 328] width 514 height 681
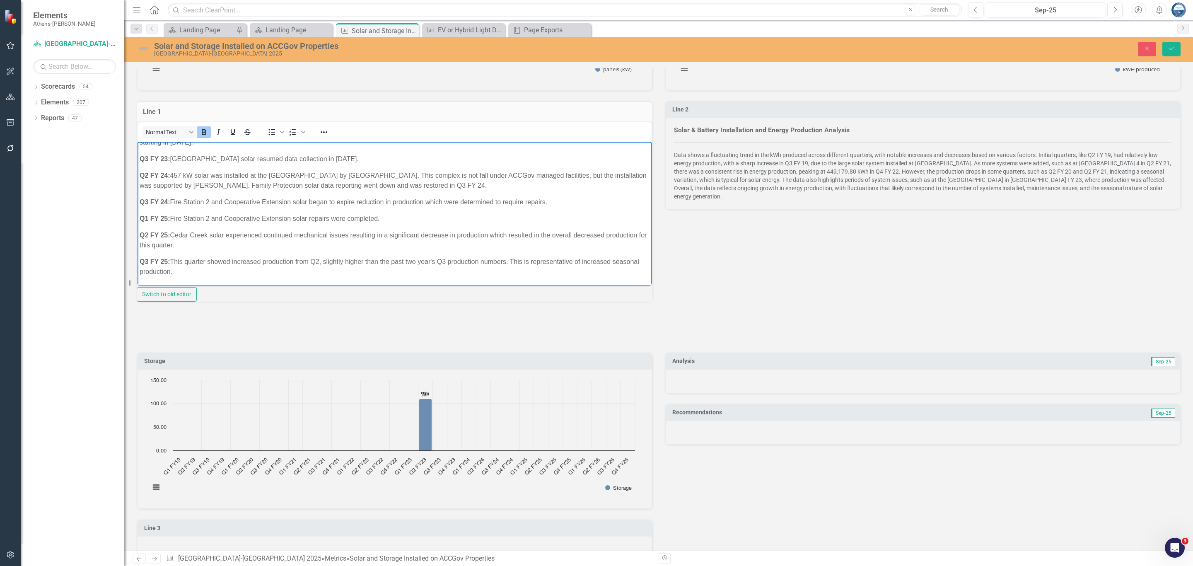
drag, startPoint x: 215, startPoint y: 273, endPoint x: 138, endPoint y: 260, distance: 77.8
click at [138, 260] on body "Solar & Battery Installation and Energy Production Analysis Systems Installed: …" at bounding box center [394, 328] width 514 height 681
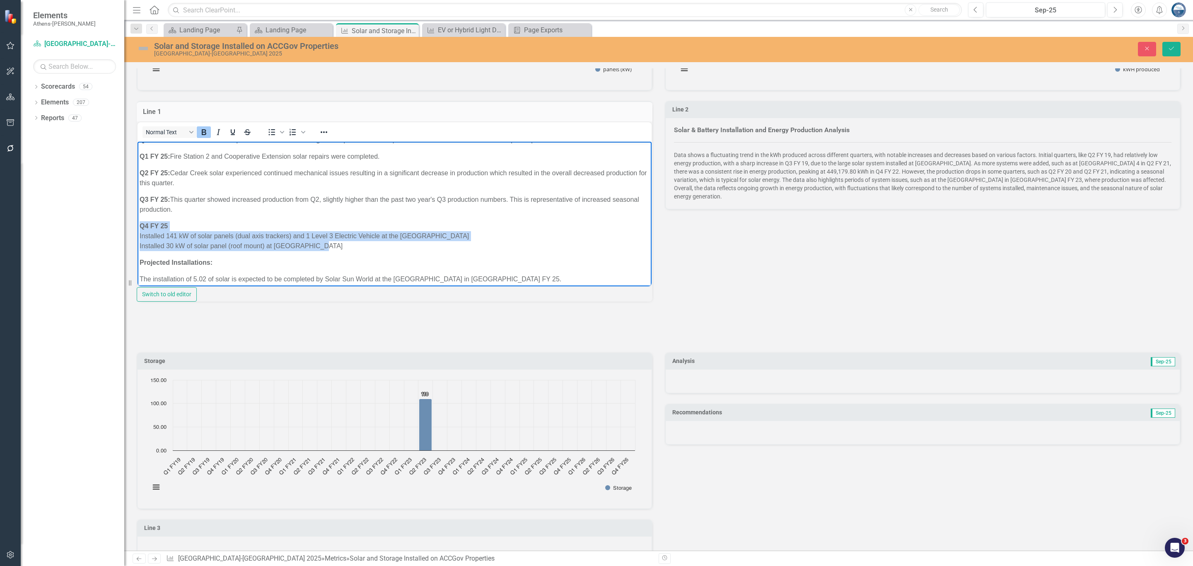
drag, startPoint x: 333, startPoint y: 246, endPoint x: 137, endPoint y: 223, distance: 197.3
click at [137, 223] on body "Solar & Battery Installation and Energy Production Analysis Systems Installed: …" at bounding box center [394, 266] width 514 height 681
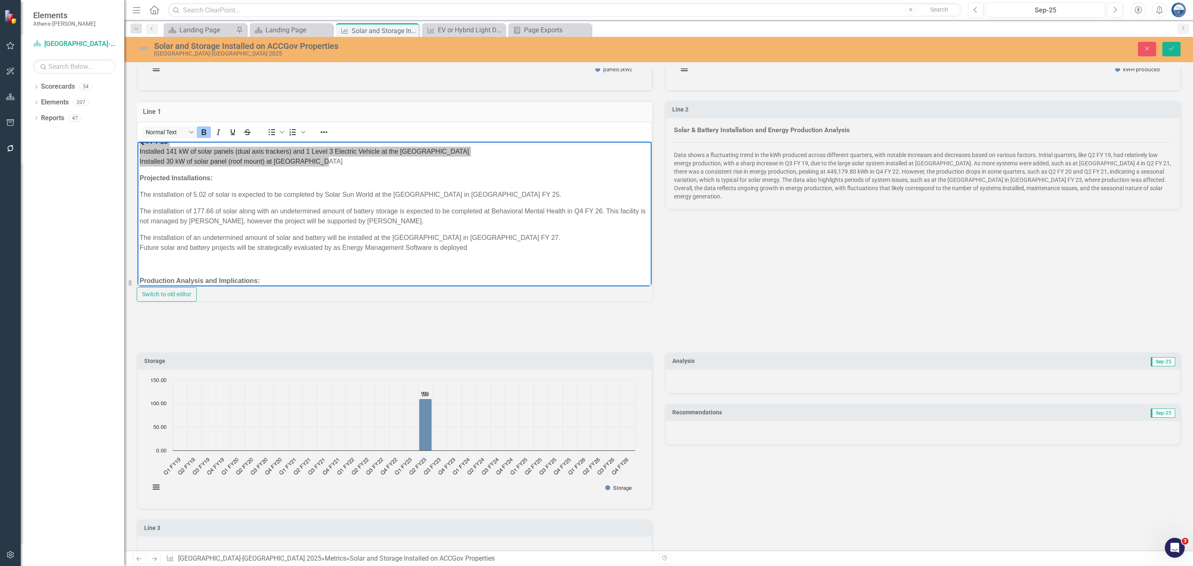
scroll to position [277, 0]
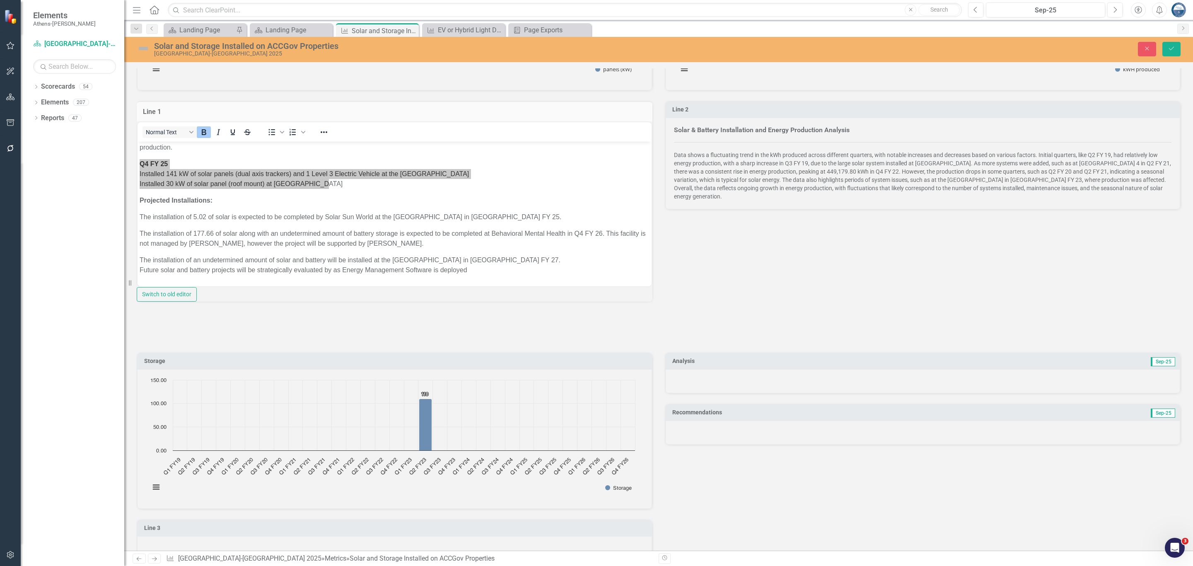
drag, startPoint x: 282, startPoint y: 350, endPoint x: 292, endPoint y: 272, distance: 78.9
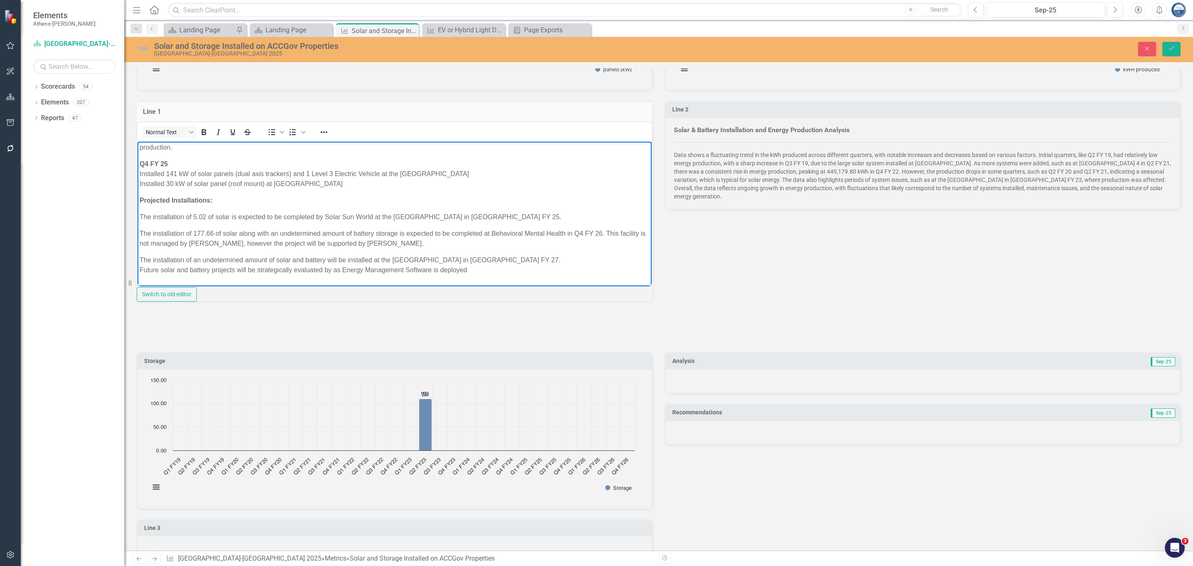
click at [195, 217] on p "The installation of 5.02 of solar is expected to be completed by Solar Sun Worl…" at bounding box center [395, 217] width 510 height 10
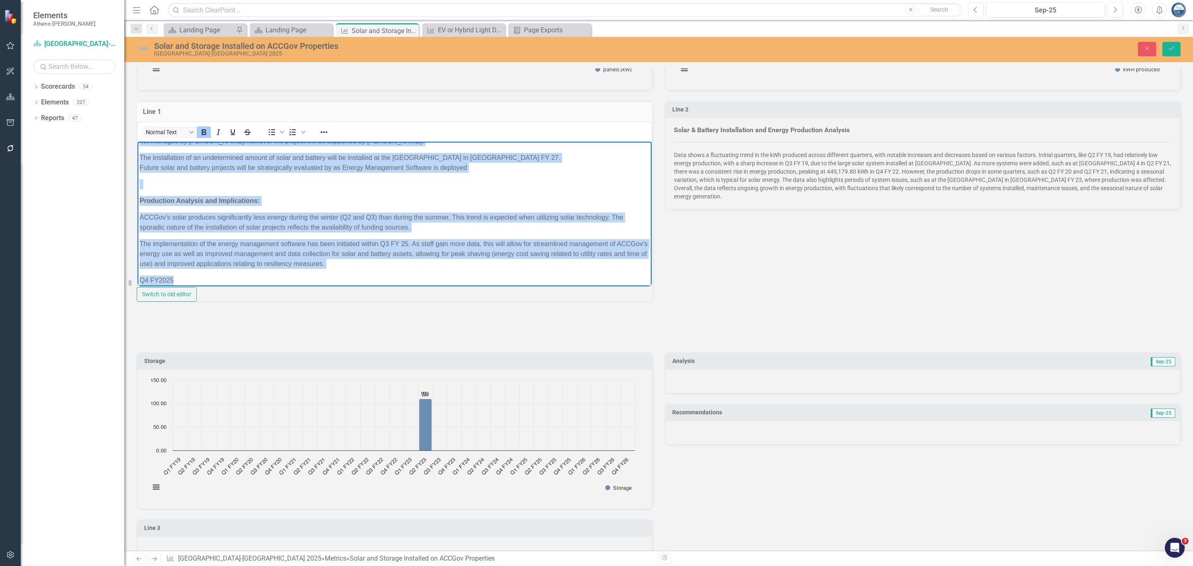
scroll to position [402, 0]
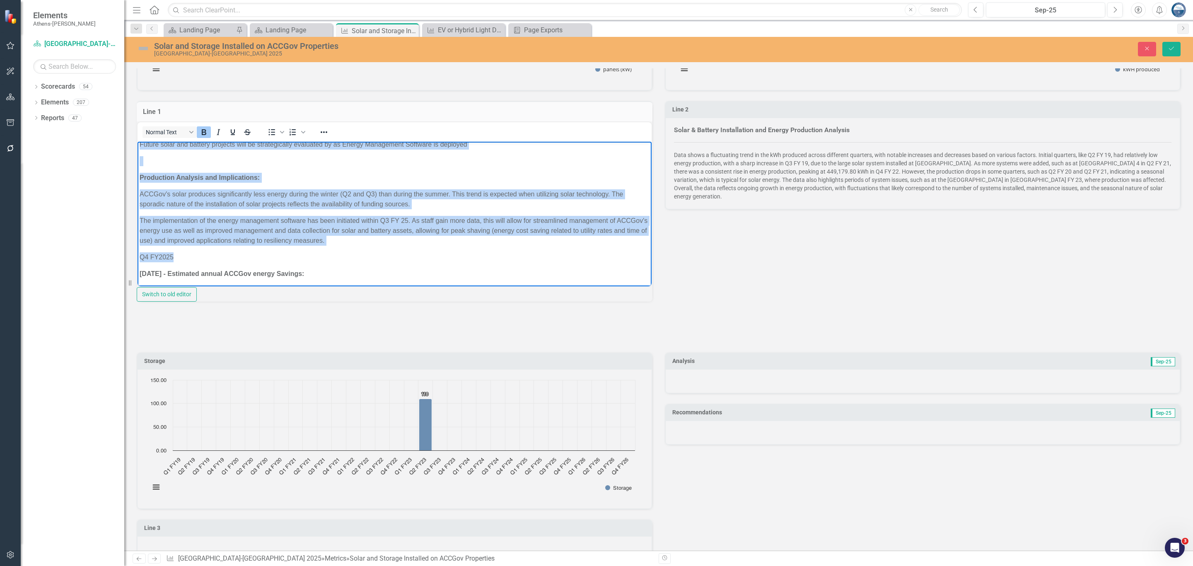
drag, startPoint x: 138, startPoint y: 198, endPoint x: 410, endPoint y: 242, distance: 275.3
click at [410, 242] on body "Solar & Battery Installation and Energy Production Analysis Systems Installed: …" at bounding box center [394, 79] width 514 height 681
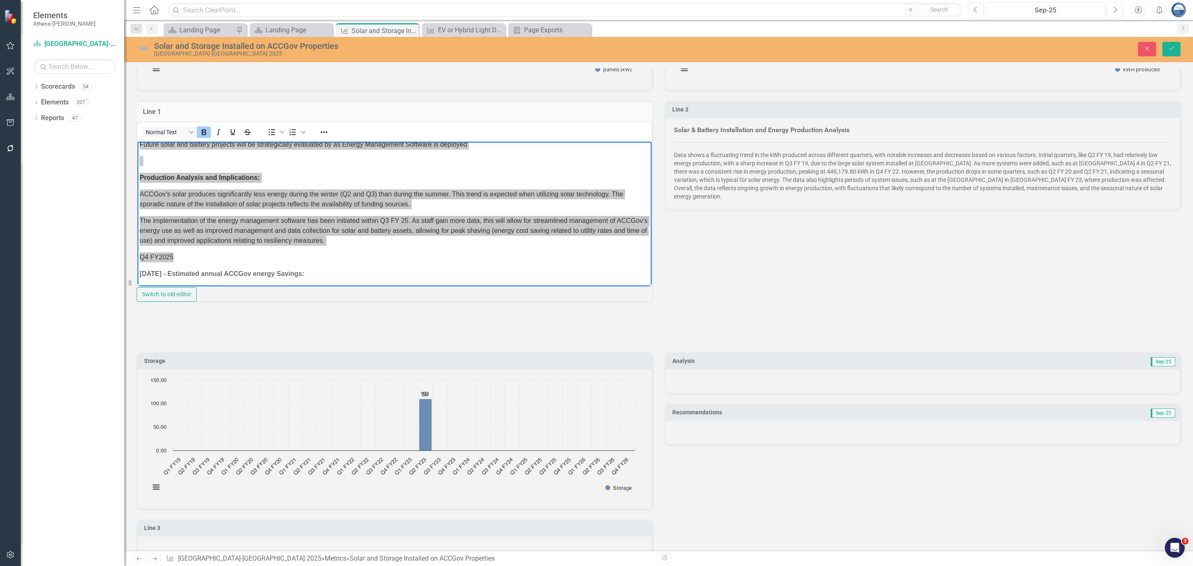
drag, startPoint x: 283, startPoint y: 409, endPoint x: 218, endPoint y: 270, distance: 153.6
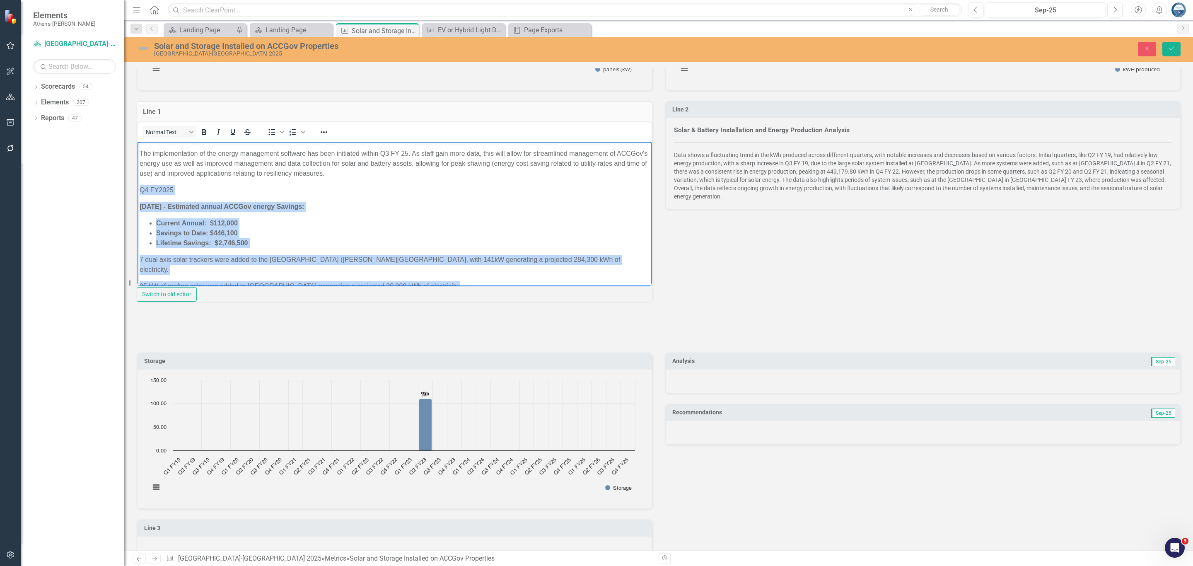
scroll to position [535, 0]
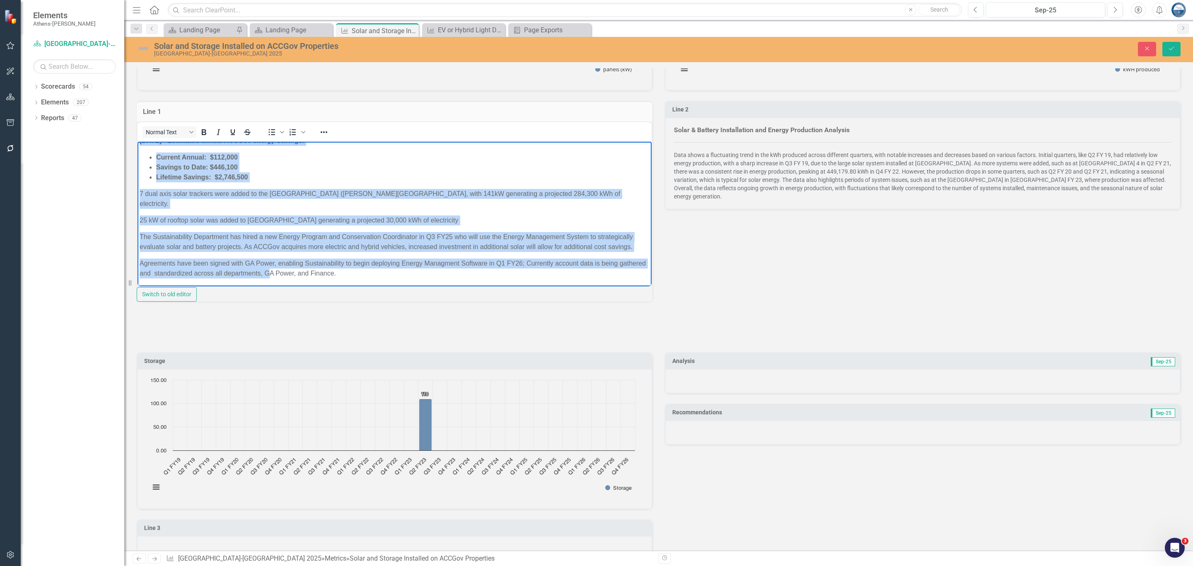
drag, startPoint x: 282, startPoint y: 407, endPoint x: 420, endPoint y: 303, distance: 172.7
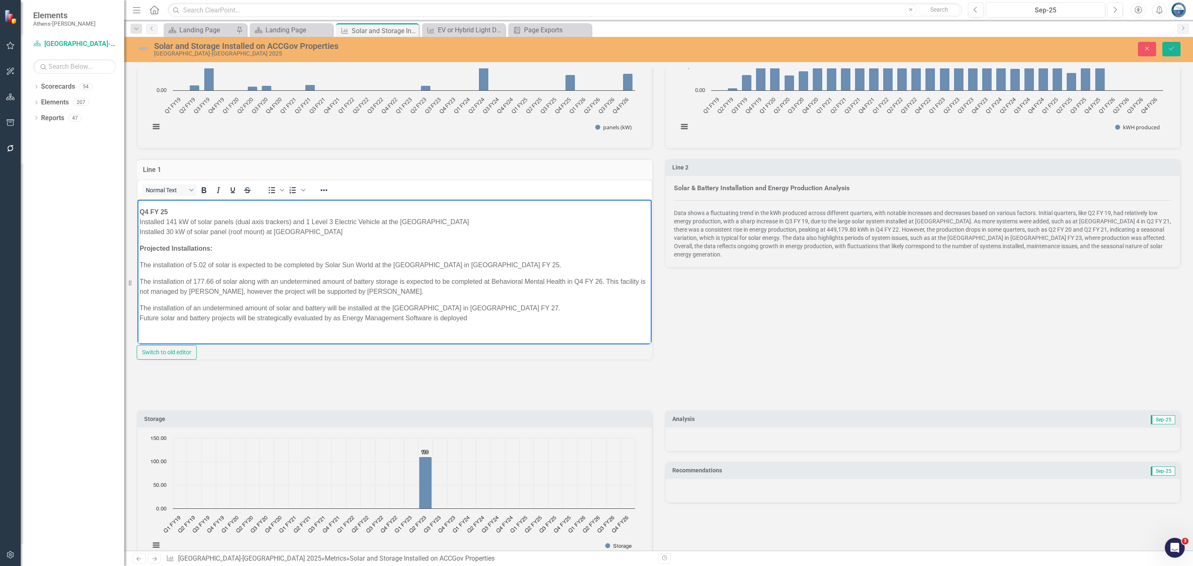
scroll to position [236, 0]
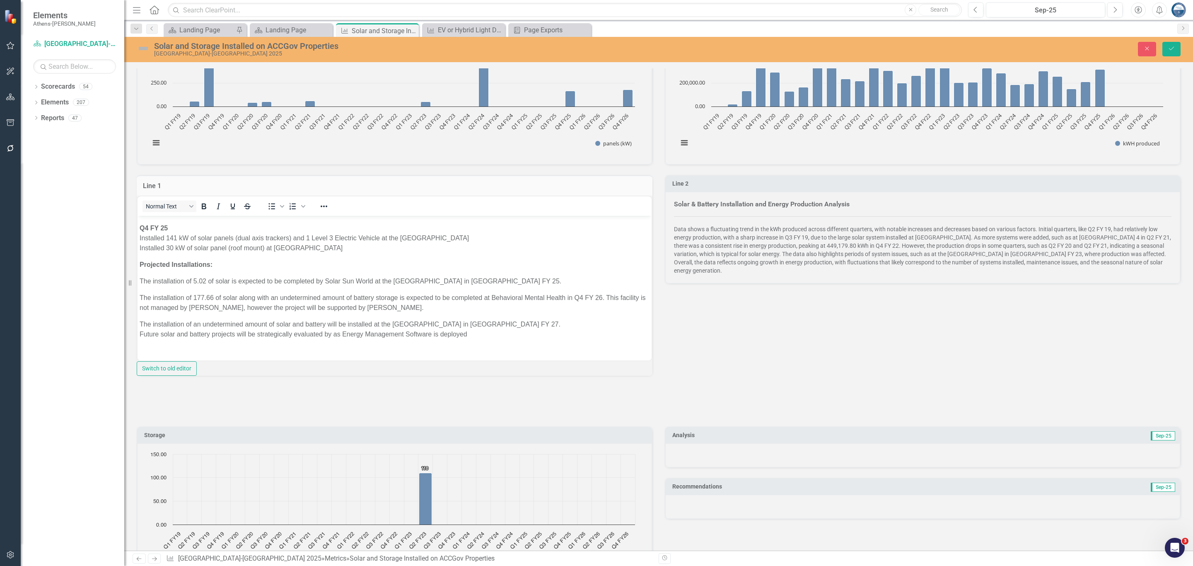
click at [794, 358] on div "panels (kW) Chart Bar chart with 32 bars. panels (kW) (Chart Type: Column) Plot…" at bounding box center [658, 190] width 1056 height 384
click at [927, 48] on icon "button" at bounding box center [1147, 49] width 4 height 4
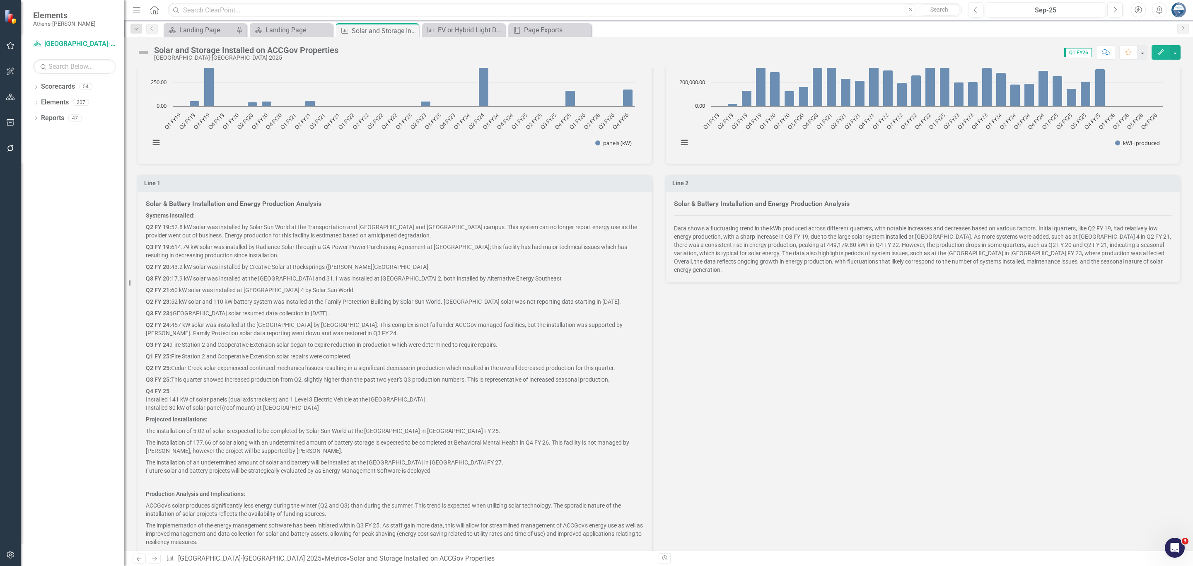
click at [912, 381] on div "panels (kW) Chart Bar chart with 32 bars. panels (kW) (Chart Type: Column) Plot…" at bounding box center [658, 333] width 1056 height 672
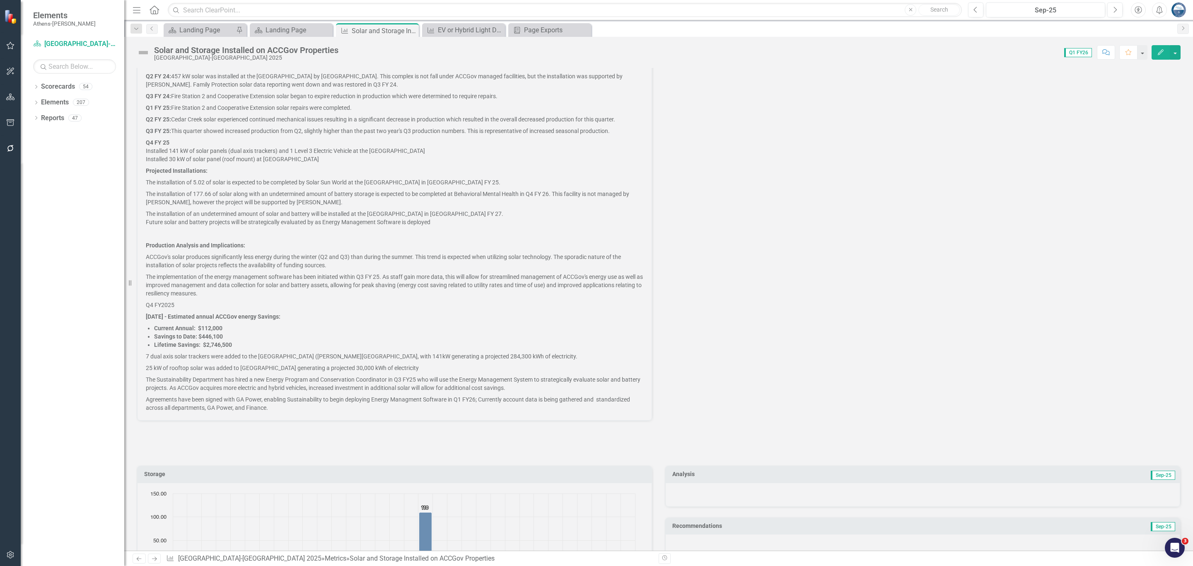
click at [248, 222] on p "The installation of an undetermined amount of solar and battery will be install…" at bounding box center [394, 218] width 497 height 20
click at [202, 223] on p "The installation of an undetermined amount of solar and battery will be install…" at bounding box center [394, 218] width 497 height 20
click at [194, 231] on p at bounding box center [394, 234] width 497 height 12
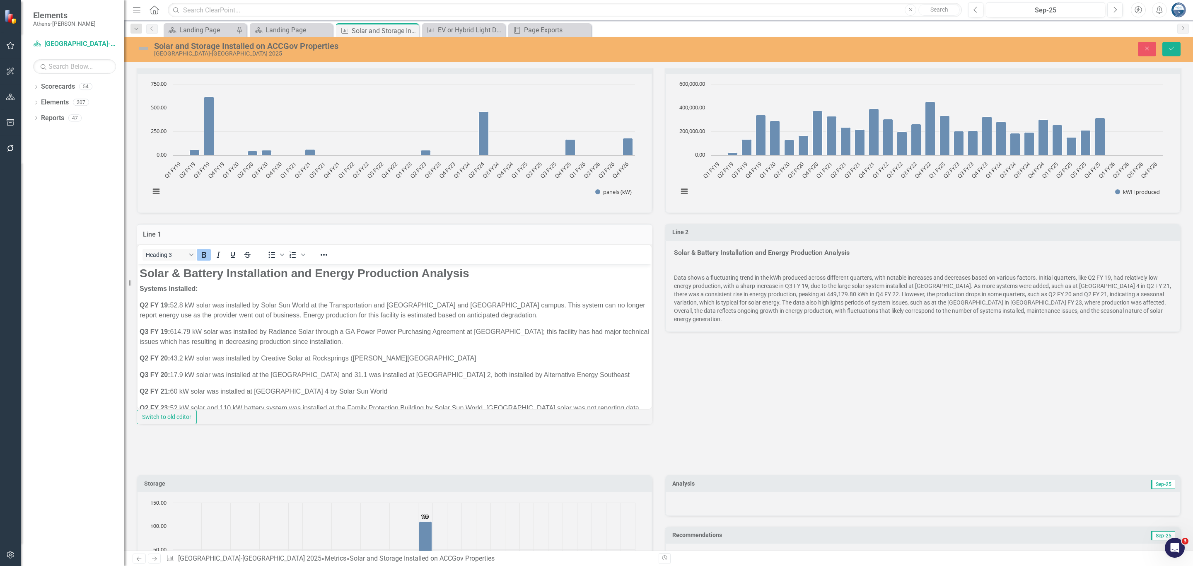
scroll to position [178, 0]
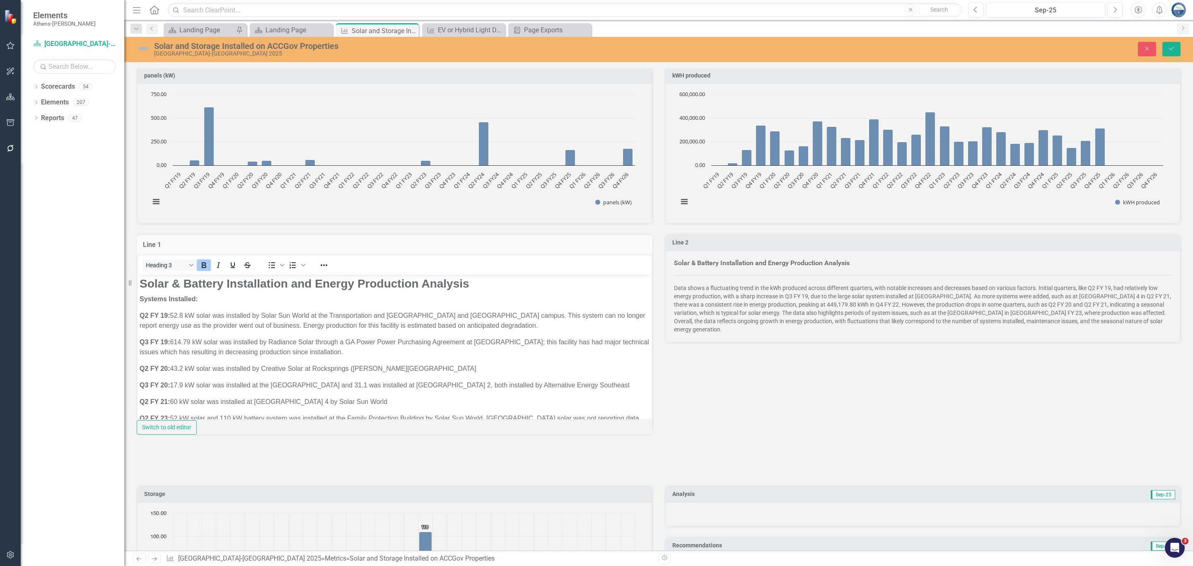
click at [398, 372] on p "Q2 FY 20: 43.2 kW solar was installed by Creative Solar at Rocksprings ([PERSON…" at bounding box center [395, 368] width 510 height 10
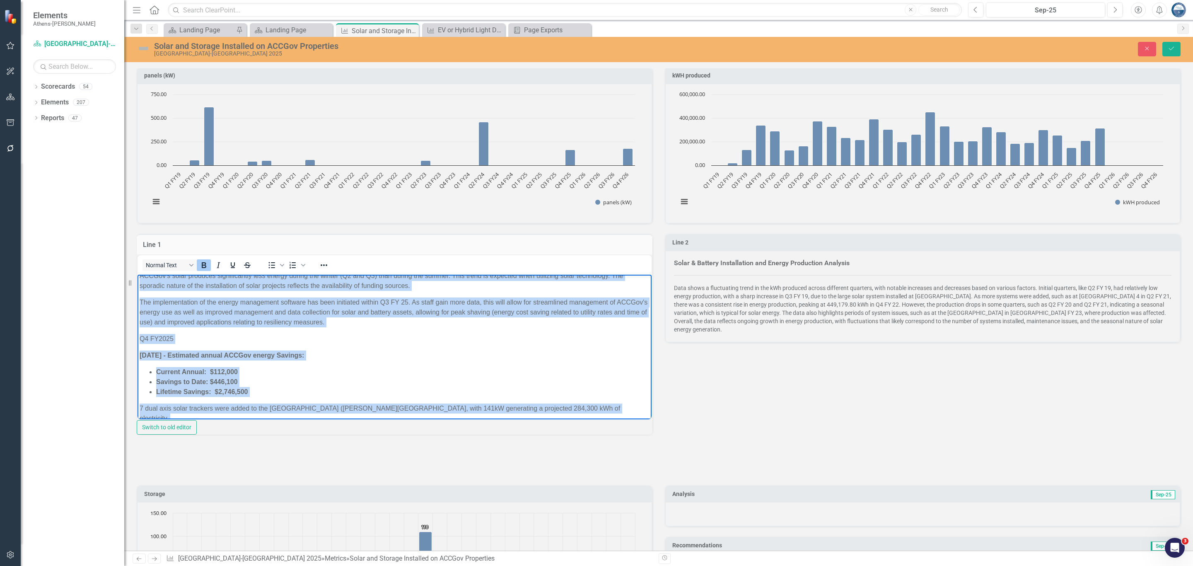
scroll to position [535, 0]
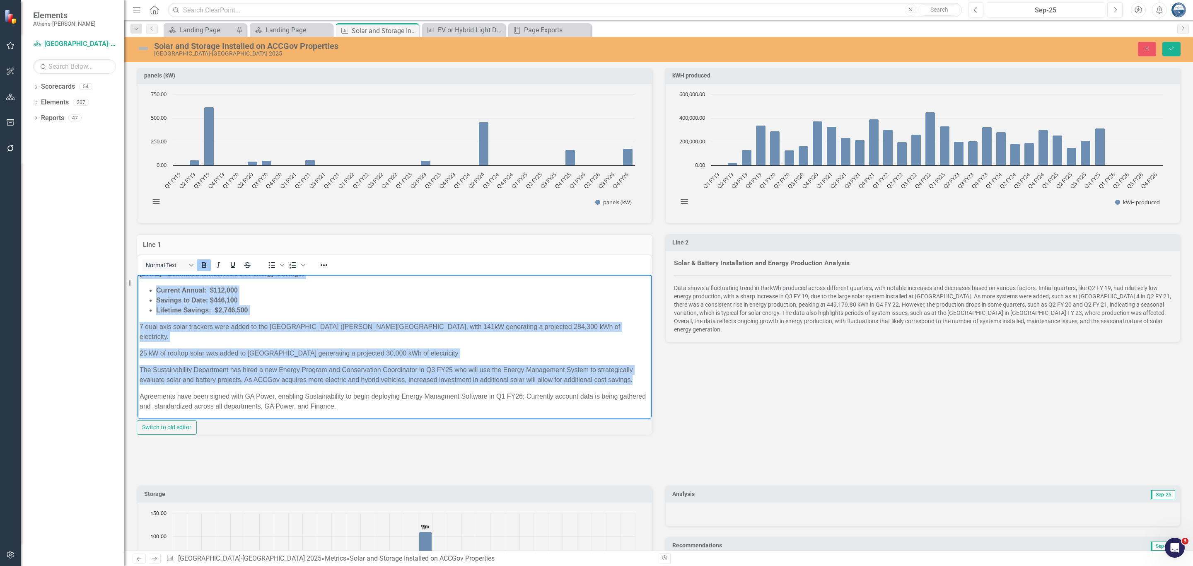
drag, startPoint x: 139, startPoint y: 324, endPoint x: 526, endPoint y: 417, distance: 397.6
click at [526, 417] on body "Solar & Battery Installation and Energy Production Analysis Systems Installed: …" at bounding box center [394, 79] width 514 height 681
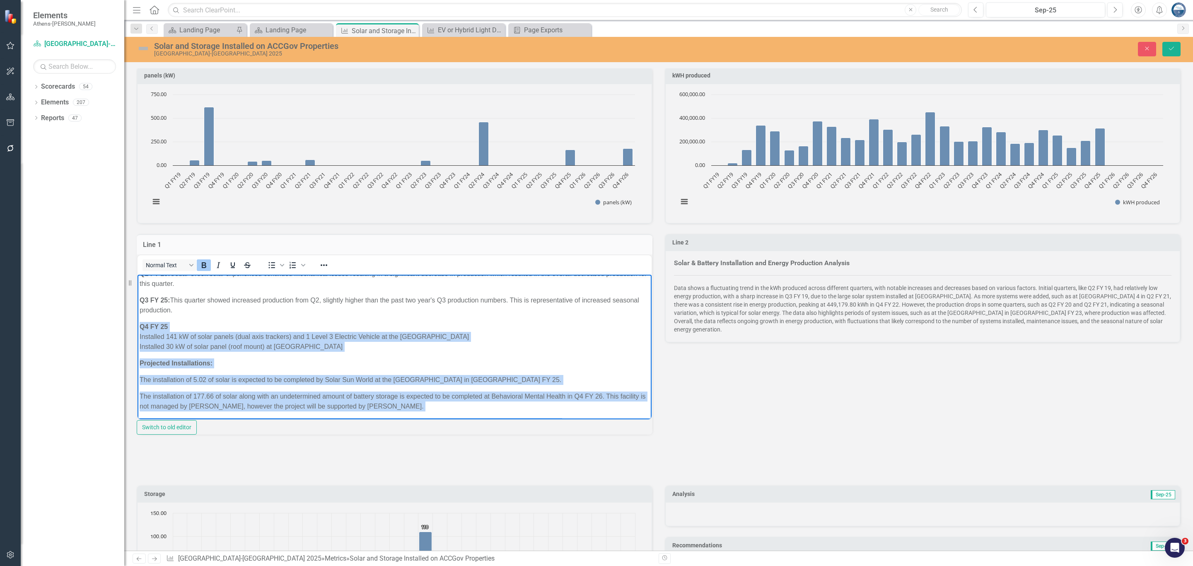
scroll to position [225, 0]
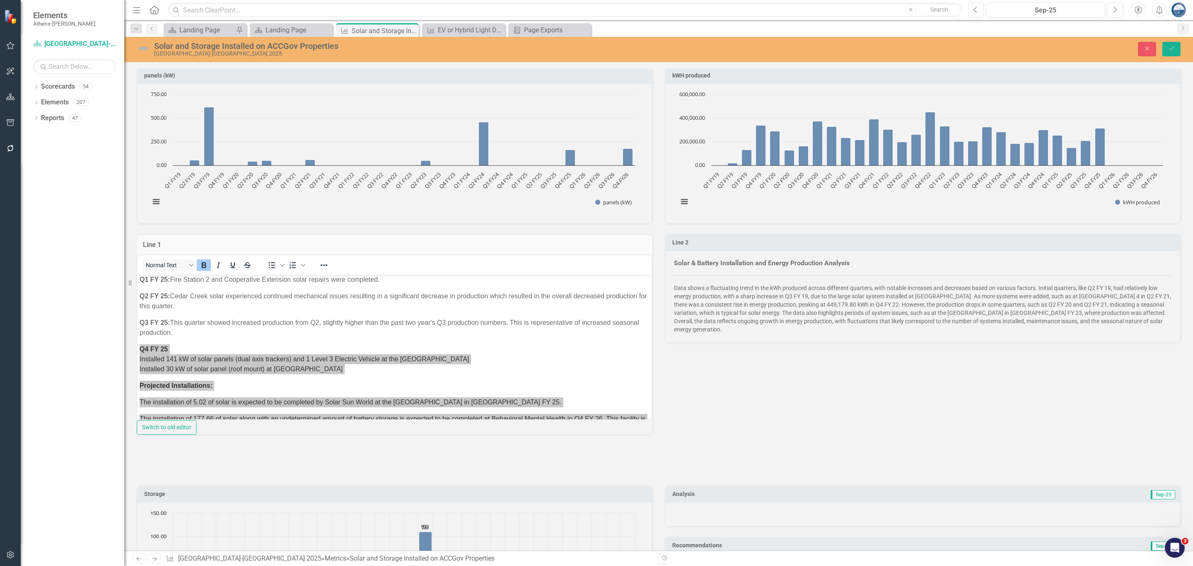
click at [804, 403] on div "panels (kW) Chart Bar chart with 32 bars. panels (kW) (Chart Type: Column) Plot…" at bounding box center [658, 249] width 1056 height 384
click at [927, 52] on button "Close" at bounding box center [1146, 49] width 18 height 14
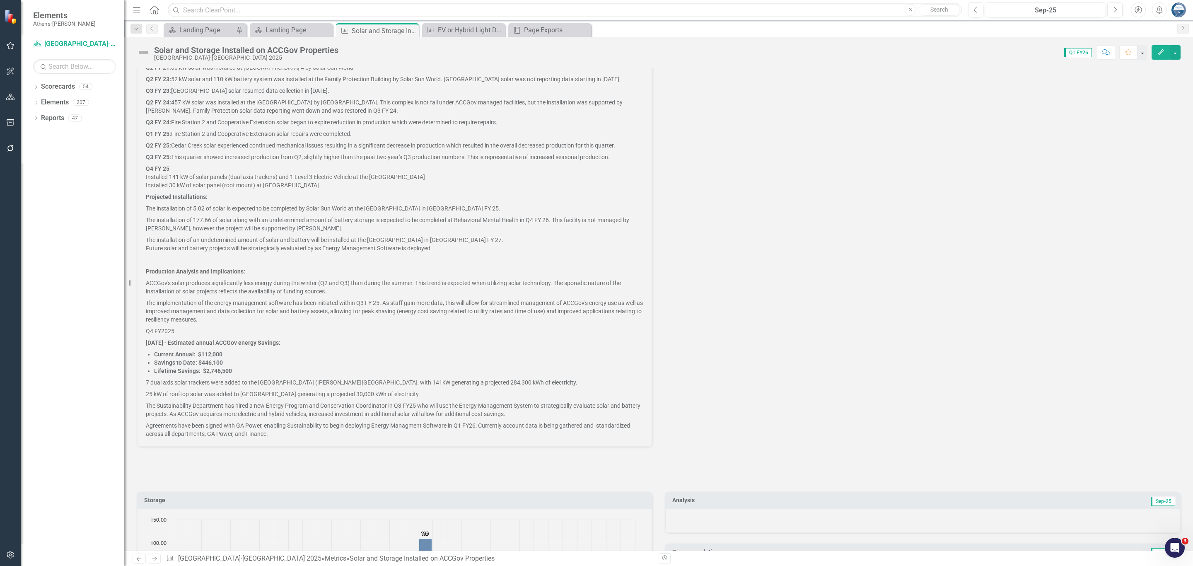
scroll to position [488, 0]
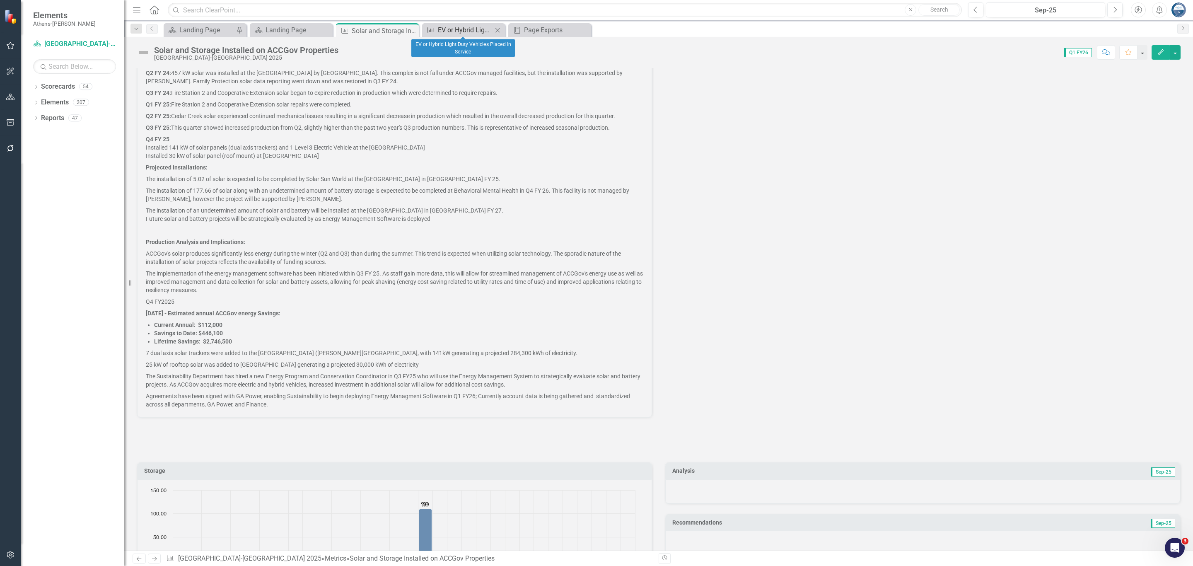
click at [467, 29] on div "EV or Hybrid Light Duty Vehicles Placed In Service" at bounding box center [465, 30] width 55 height 10
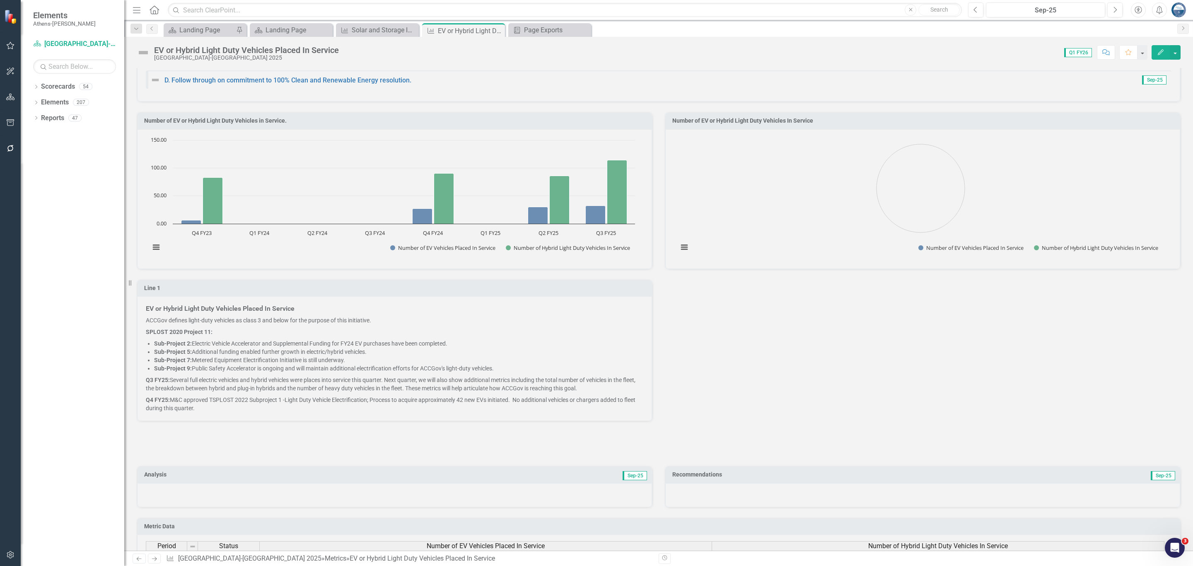
scroll to position [317, 0]
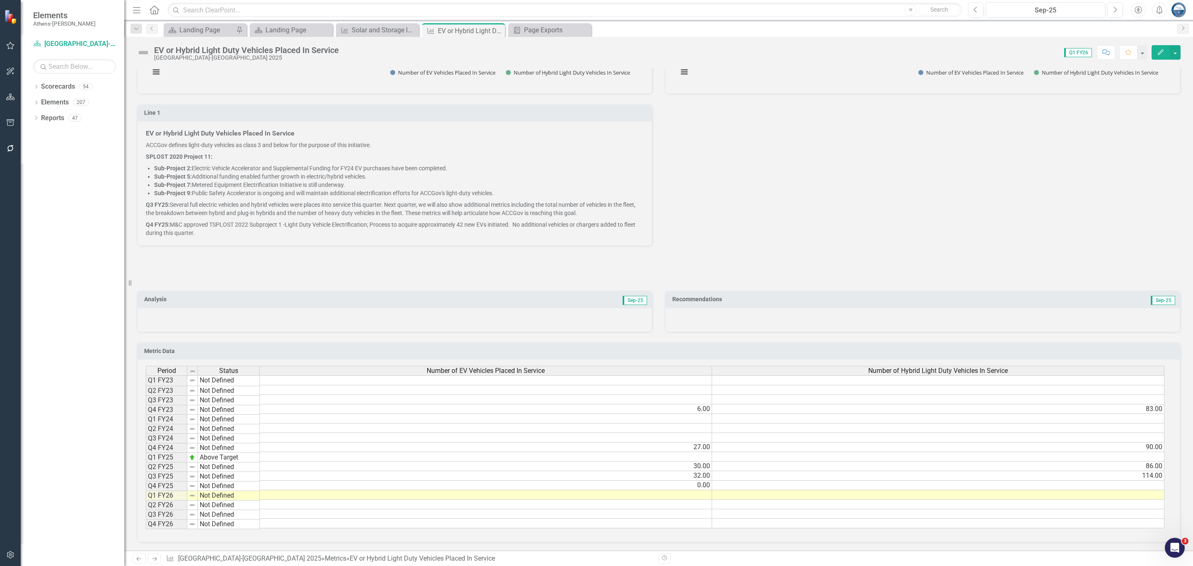
click at [436, 181] on li "Sub-Project 7: Metered Equipment Electrification Initiative is still underway." at bounding box center [398, 185] width 489 height 8
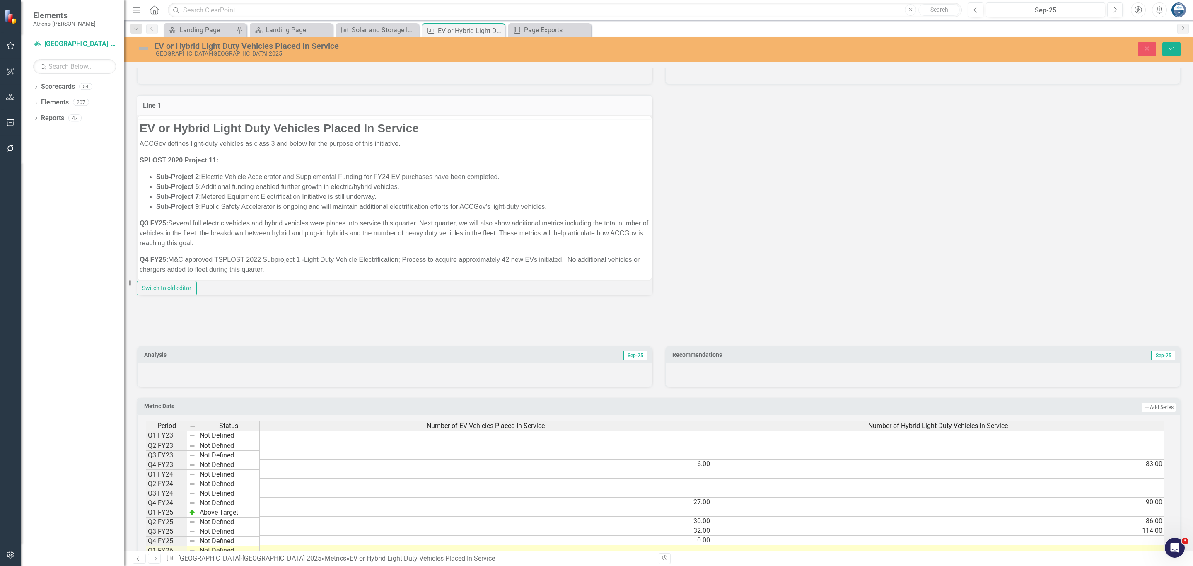
scroll to position [0, 0]
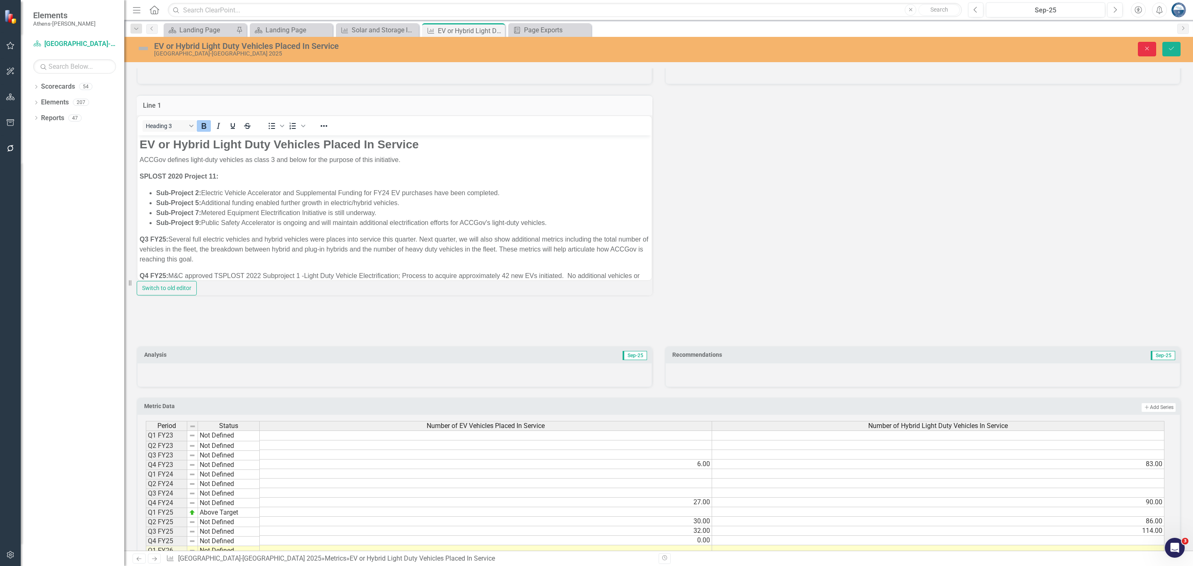
click at [927, 47] on icon "Close" at bounding box center [1146, 49] width 7 height 6
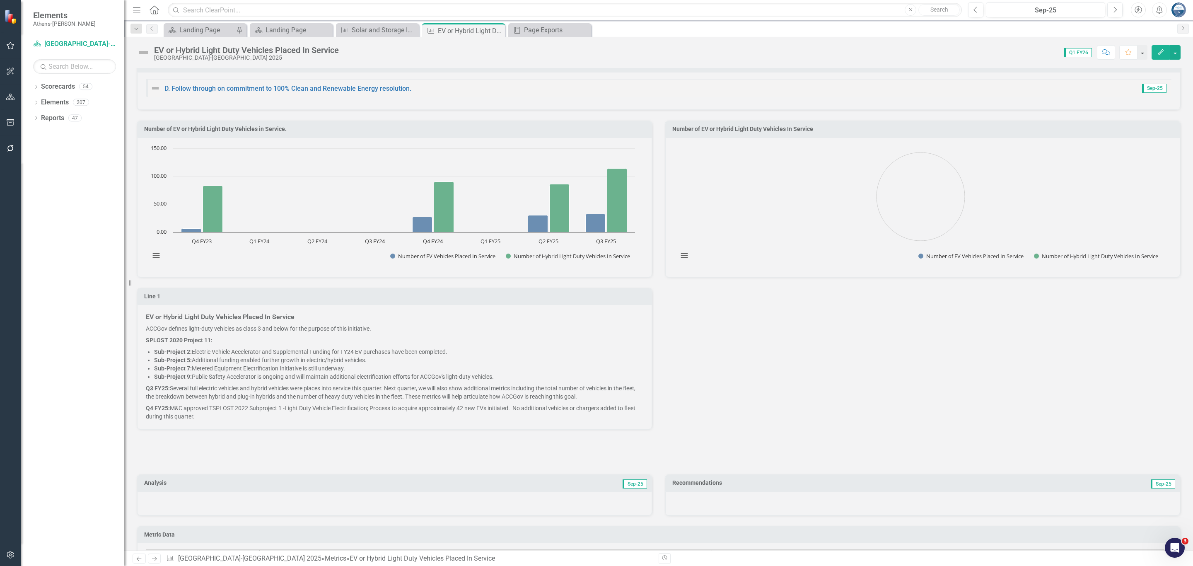
scroll to position [124, 0]
click at [362, 27] on div "Solar and Storage Installed on ACCGov Properties" at bounding box center [379, 30] width 55 height 10
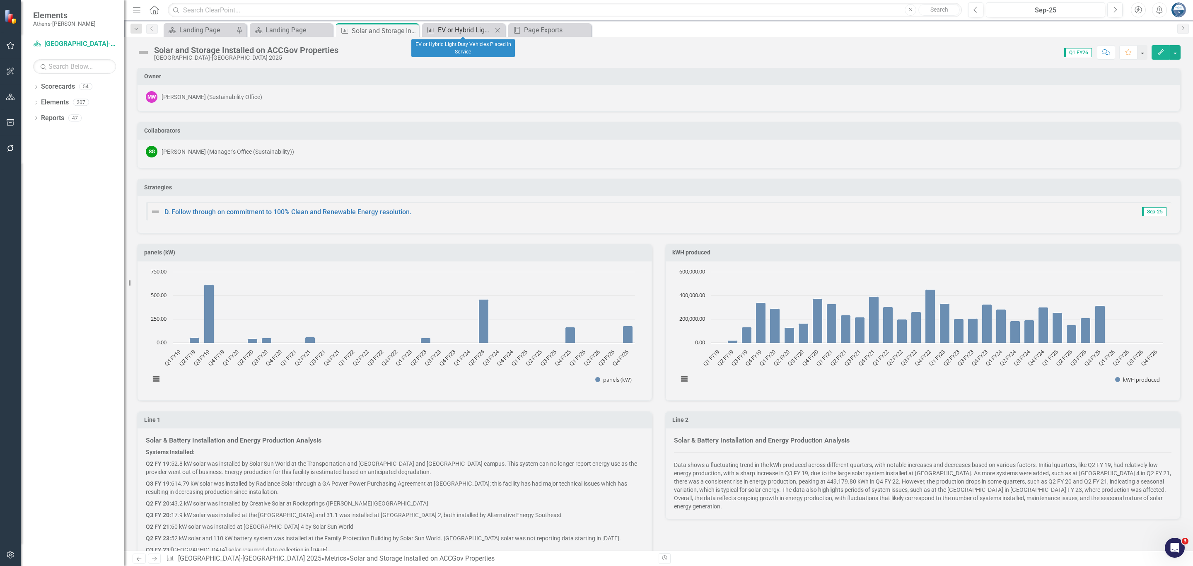
click at [475, 25] on div "EV or Hybrid Light Duty Vehicles Placed In Service" at bounding box center [465, 30] width 55 height 10
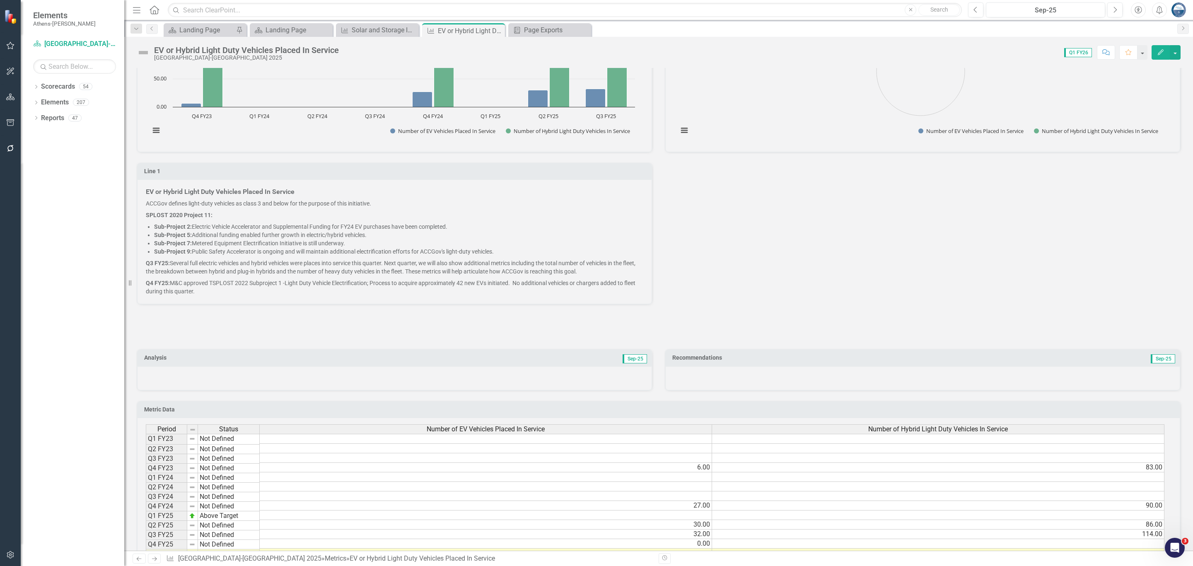
scroll to position [186, 0]
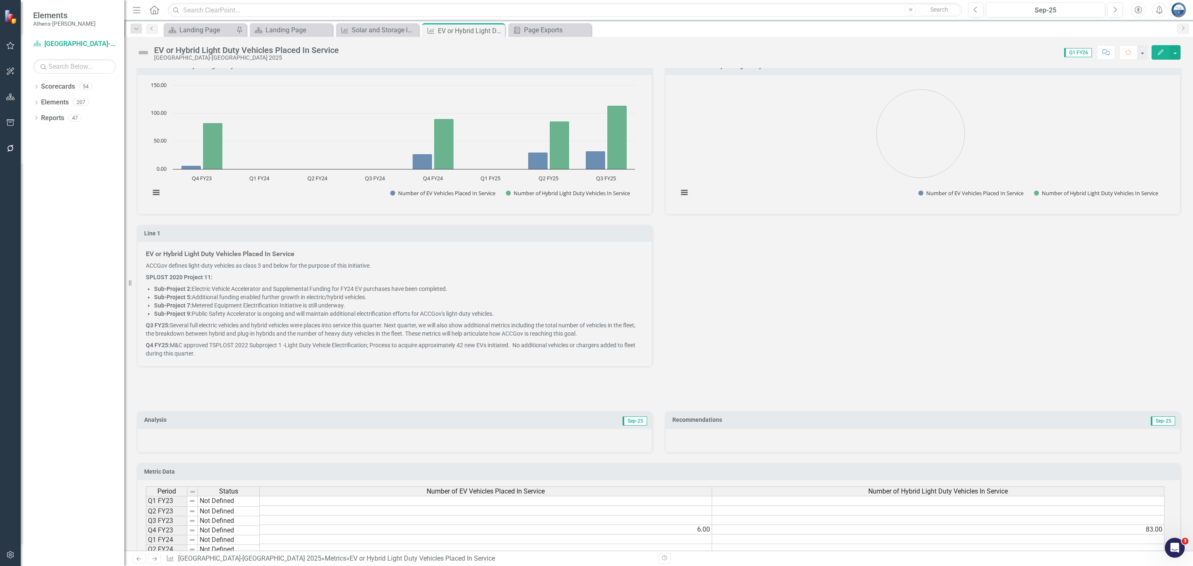
click at [239, 292] on li "Sub-Project 2: Electric Vehicle Accelerator and Supplemental Funding for FY24 E…" at bounding box center [398, 288] width 489 height 8
click at [241, 283] on p "SPLOST 2020 Project 11:" at bounding box center [394, 277] width 497 height 12
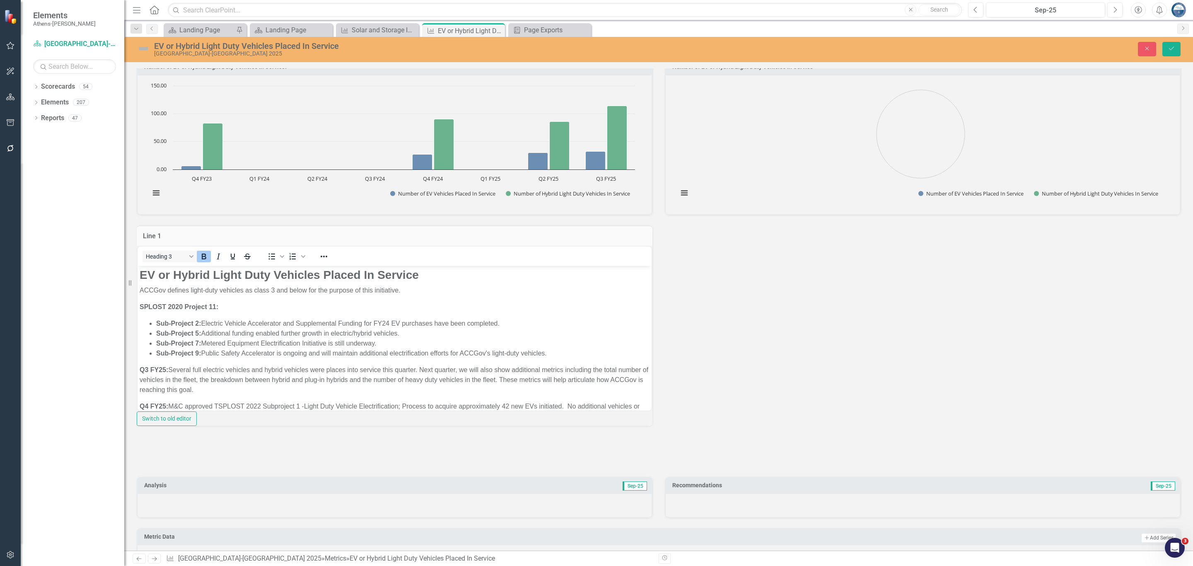
scroll to position [0, 0]
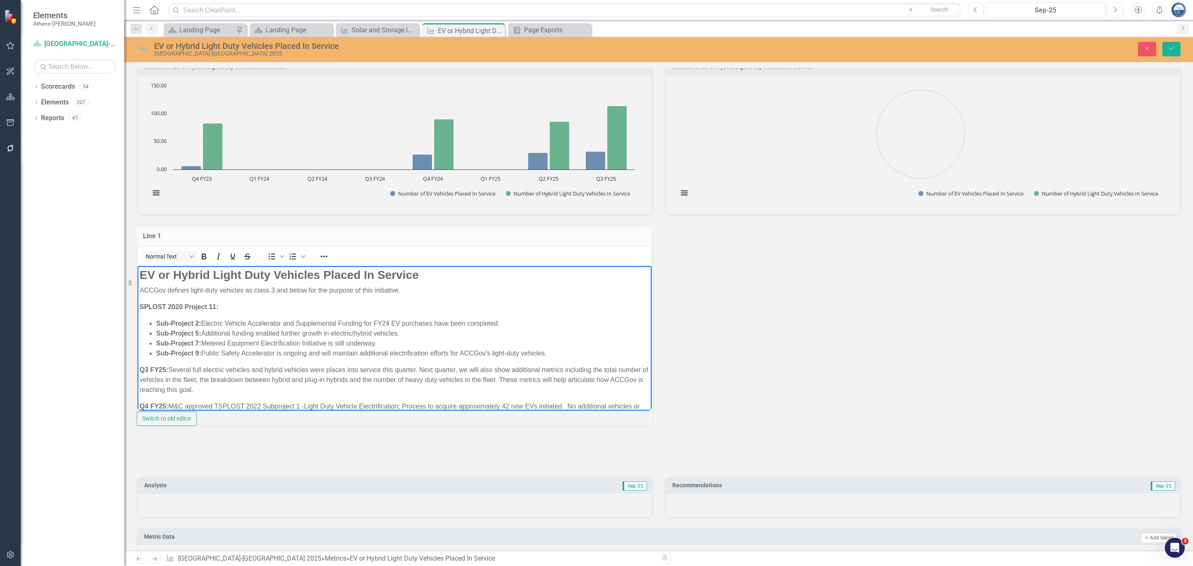
drag, startPoint x: 139, startPoint y: 289, endPoint x: 554, endPoint y: 349, distance: 419.2
click at [554, 349] on body "EV or Hybrid Light Duty Vehicles Placed In Service ACCGov defines light-duty ve…" at bounding box center [394, 347] width 514 height 164
click at [184, 360] on body "EV or Hybrid Light Duty Vehicles Placed In Service ACCGov defines light-duty ve…" at bounding box center [394, 347] width 514 height 164
drag, startPoint x: 271, startPoint y: 389, endPoint x: 138, endPoint y: 368, distance: 134.6
click at [138, 368] on body "EV or Hybrid Light Duty Vehicles Placed In Service ACCGov defines light-duty ve…" at bounding box center [394, 347] width 514 height 164
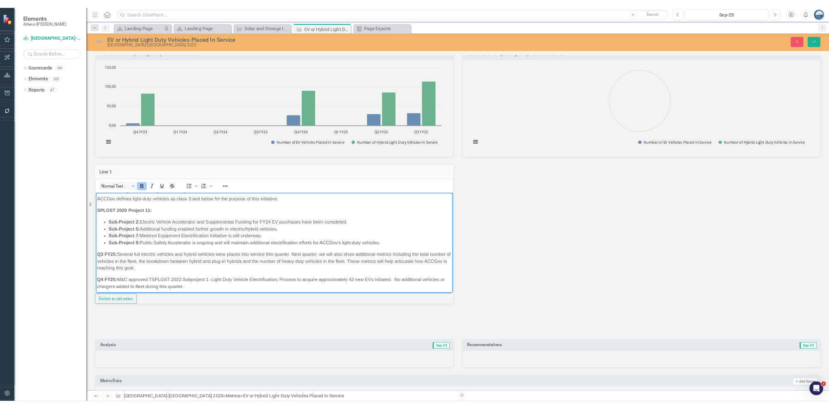
scroll to position [19, 0]
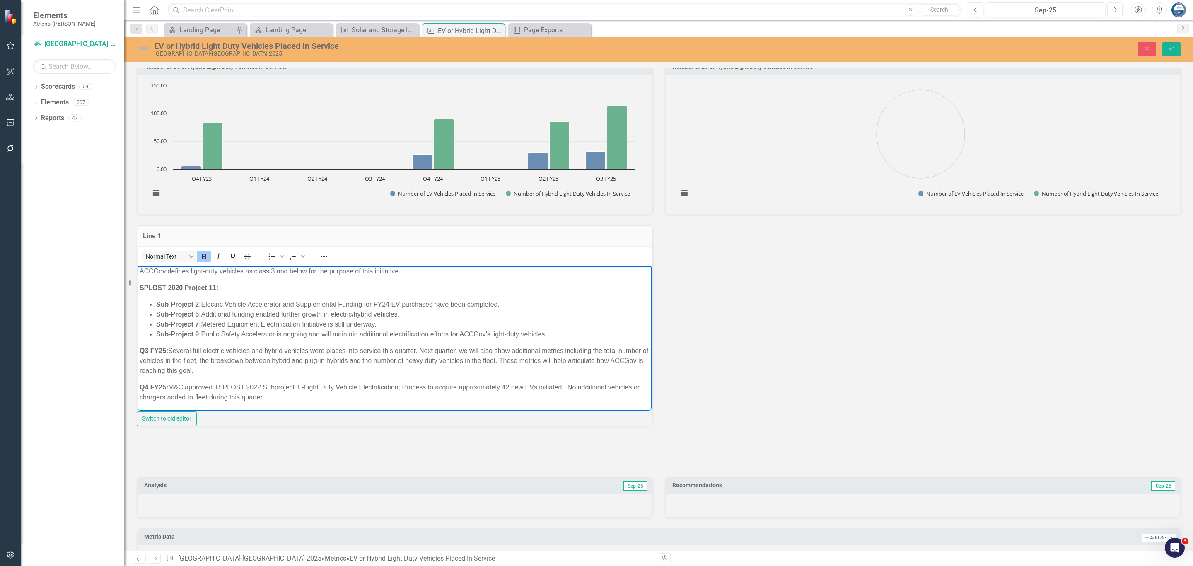
drag, startPoint x: 309, startPoint y: 401, endPoint x: 139, endPoint y: 385, distance: 170.9
click at [139, 385] on body "EV or Hybrid Light Duty Vehicles Placed In Service ACCGov defines light-duty ve…" at bounding box center [394, 328] width 514 height 164
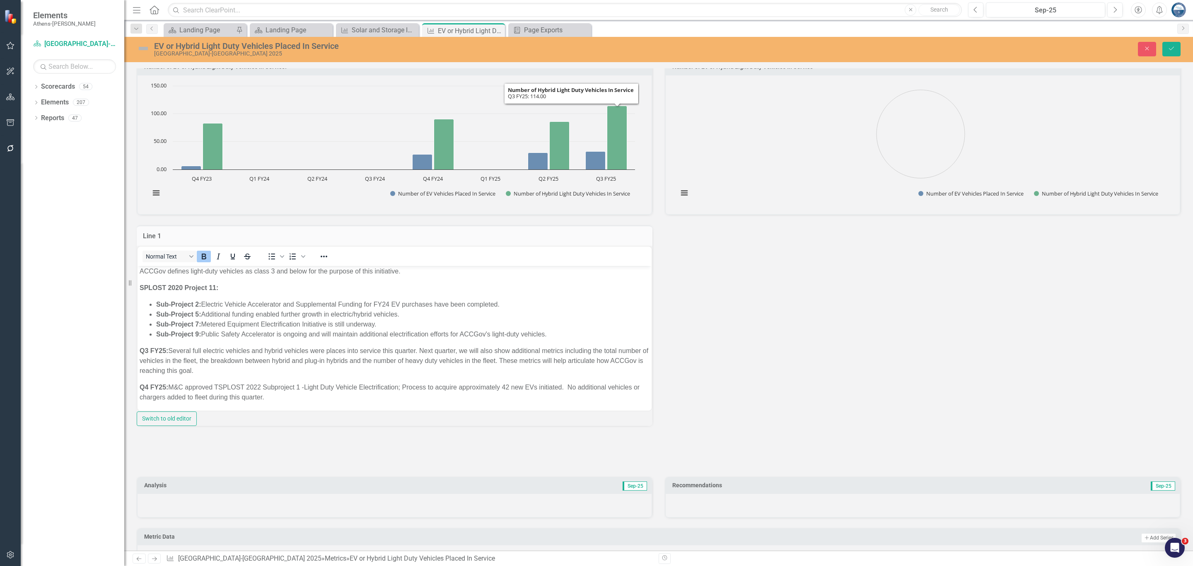
click at [703, 349] on div "Number of EV or Hybrid Light Duty Vehicles in Service. Chart Bar chart with 2 d…" at bounding box center [658, 240] width 1056 height 384
click at [927, 48] on icon "Close" at bounding box center [1146, 49] width 7 height 6
